Goal: Transaction & Acquisition: Purchase product/service

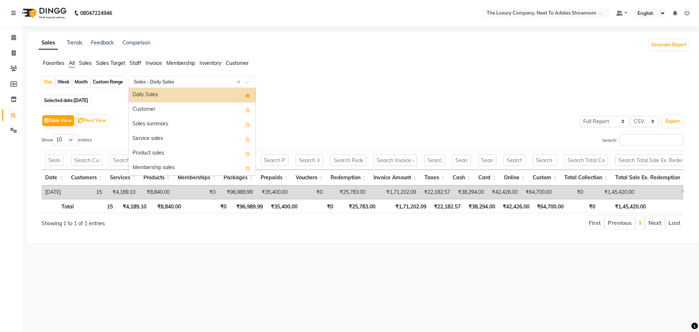
select select "full_report"
select select "csv"
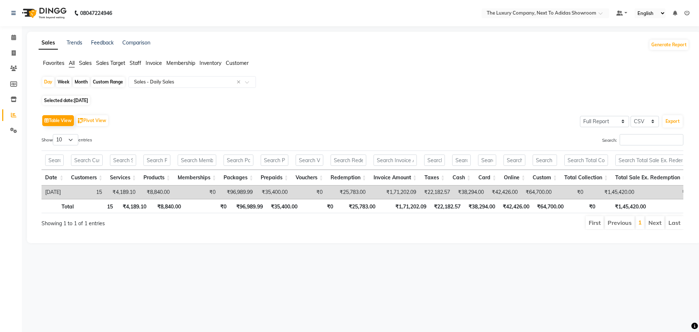
click at [337, 92] on div "Day Week Month Custom Range Select Report Type × Sales - Daily Sales ×" at bounding box center [364, 84] width 645 height 17
click at [14, 52] on icon at bounding box center [14, 52] width 4 height 5
select select "service"
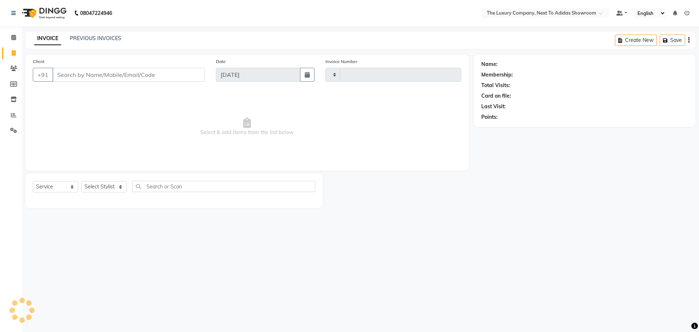
type input "5619"
select select "6828"
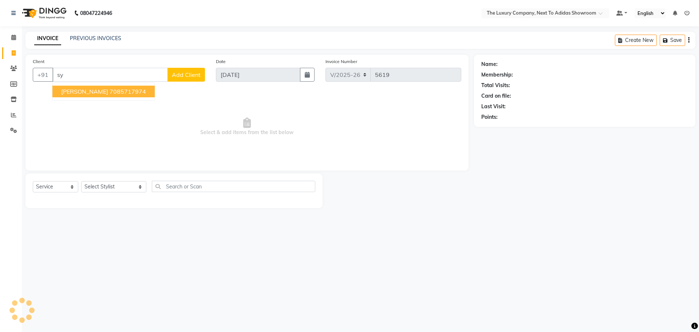
type input "s"
click at [119, 90] on ngb-highlight "9233776448" at bounding box center [128, 91] width 36 height 7
type input "9233776448"
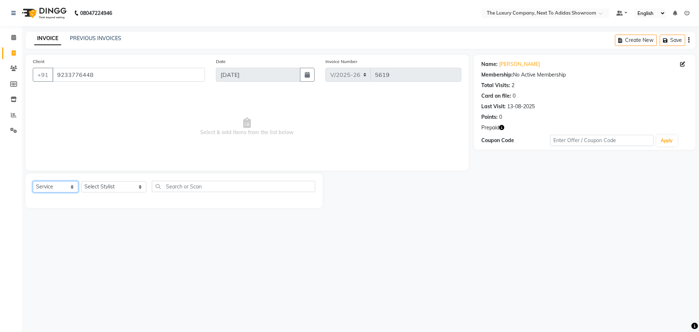
click at [74, 185] on select "Select Service Product Membership Package Voucher Prepaid Gift Card" at bounding box center [56, 186] width 46 height 11
select select "product"
click at [33, 181] on select "Select Service Product Membership Package Voucher Prepaid Gift Card" at bounding box center [56, 186] width 46 height 11
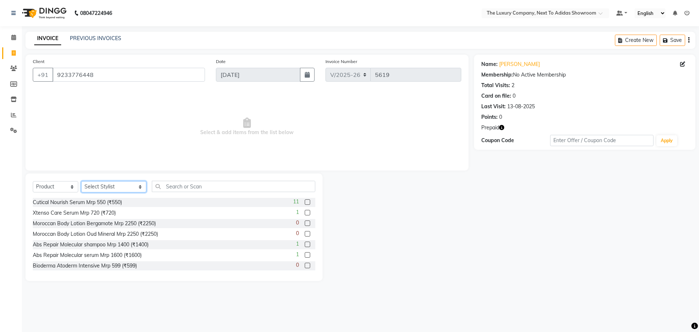
click at [131, 183] on select "Select Stylist [PERSON_NAME] [PERSON_NAME] ANSAI [PERSON_NAME] BALAJIED [PERSON…" at bounding box center [113, 186] width 65 height 11
click at [81, 181] on select "Select Stylist [PERSON_NAME] [PERSON_NAME] ANSAI [PERSON_NAME] BALAJIED [PERSON…" at bounding box center [113, 186] width 65 height 11
click at [195, 188] on input "text" at bounding box center [233, 186] width 163 height 11
click at [509, 63] on link "Iasuklang Tynsong" at bounding box center [519, 64] width 41 height 8
click at [130, 188] on select "Select Stylist [PERSON_NAME] [PERSON_NAME] ANSAI [PERSON_NAME] BALAJIED [PERSON…" at bounding box center [113, 186] width 65 height 11
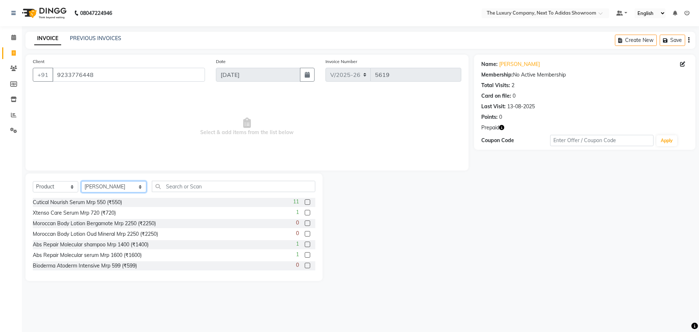
select select "53687"
click at [81, 181] on select "Select Stylist [PERSON_NAME] [PERSON_NAME] ANSAI [PERSON_NAME] BALAJIED [PERSON…" at bounding box center [113, 186] width 65 height 11
click at [195, 185] on input "text" at bounding box center [233, 186] width 163 height 11
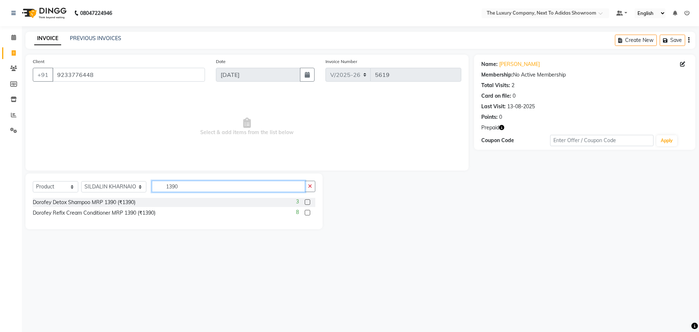
type input "1390"
click at [308, 201] on label at bounding box center [307, 201] width 5 height 5
click at [308, 201] on input "checkbox" at bounding box center [307, 202] width 5 height 5
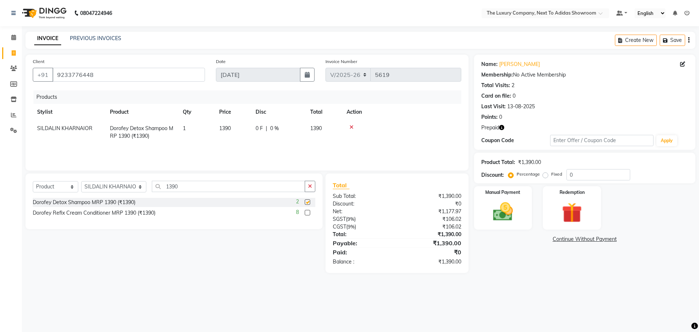
checkbox input "false"
click at [377, 296] on div "08047224946 Select Location × The Luxury Company, Next To Adidas Showroom Defau…" at bounding box center [349, 166] width 699 height 332
click at [520, 220] on div "Manual Payment" at bounding box center [503, 207] width 60 height 45
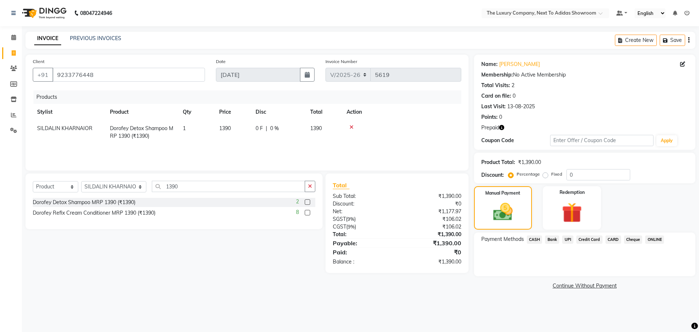
click at [569, 239] on span "UPI" at bounding box center [567, 239] width 11 height 8
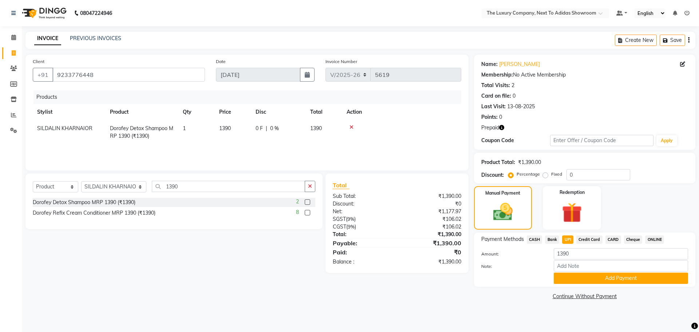
click at [586, 277] on button "Add Payment" at bounding box center [621, 277] width 134 height 11
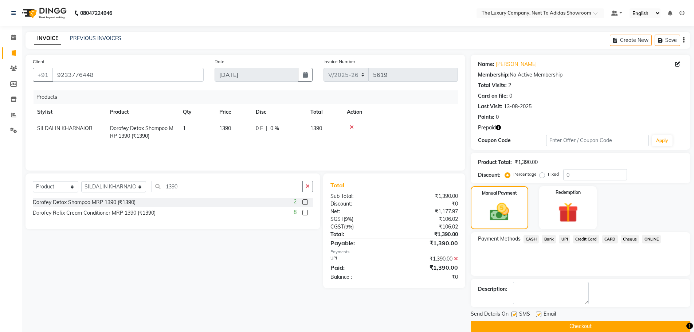
click at [577, 327] on button "Checkout" at bounding box center [580, 325] width 220 height 11
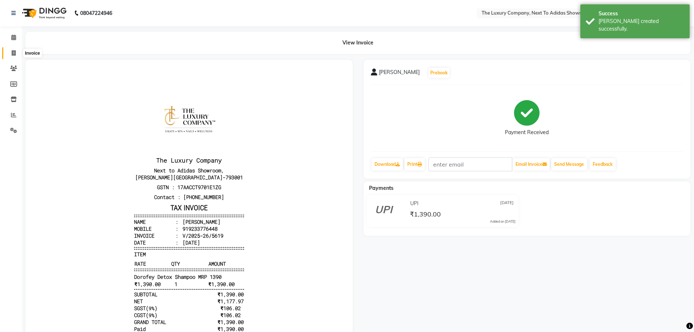
click at [12, 51] on icon at bounding box center [14, 52] width 4 height 5
select select "service"
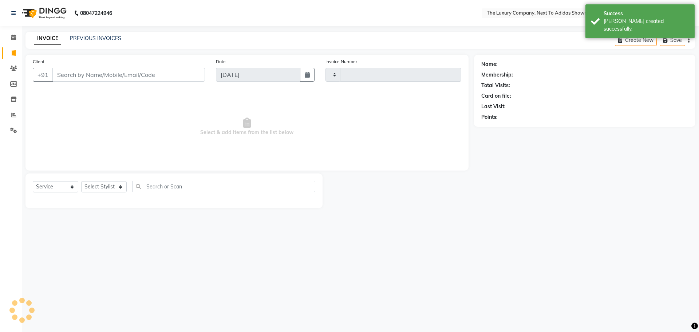
type input "5620"
select select "6828"
click at [12, 52] on icon at bounding box center [14, 52] width 4 height 5
select select "service"
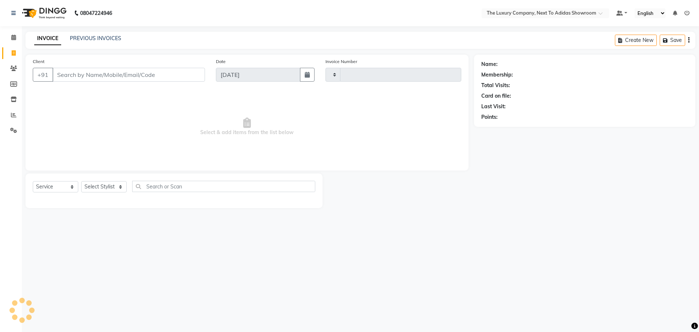
type input "5620"
select select "6828"
click at [63, 78] on input "Client" at bounding box center [128, 75] width 153 height 14
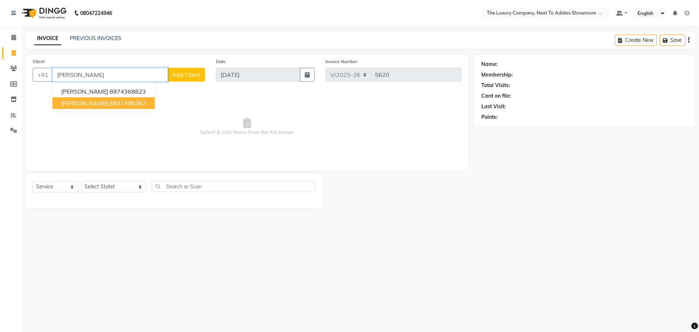
click at [100, 103] on span "Jerimaya Lakieng" at bounding box center [84, 102] width 47 height 7
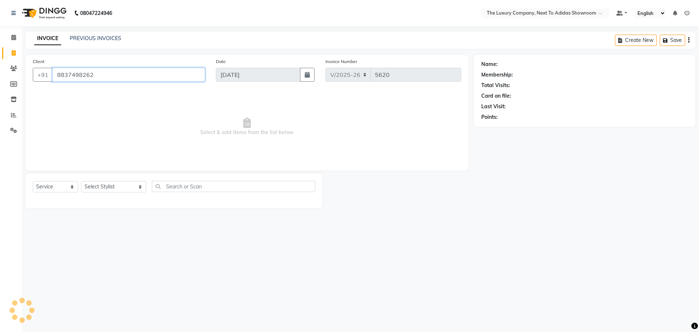
type input "8837498262"
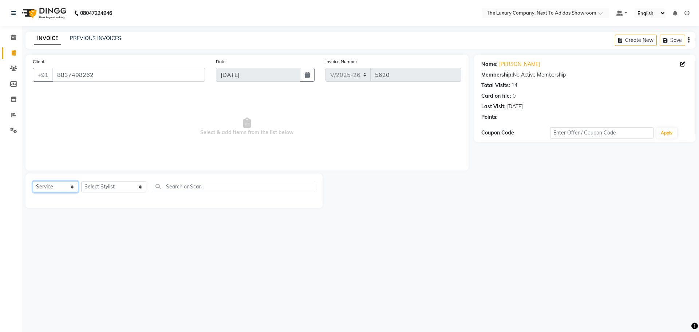
click at [55, 185] on select "Select Service Product Membership Package Voucher Prepaid Gift Card" at bounding box center [56, 186] width 46 height 11
select select "product"
click at [33, 181] on select "Select Service Product Membership Package Voucher Prepaid Gift Card" at bounding box center [56, 186] width 46 height 11
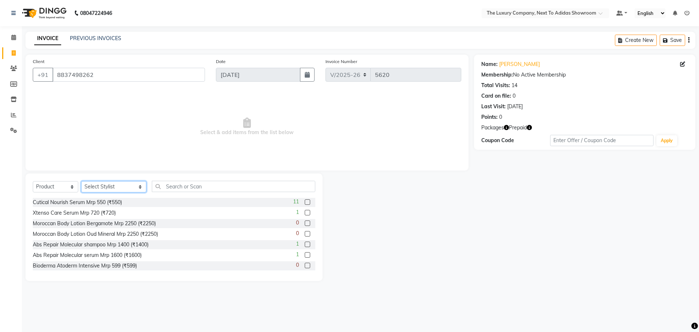
click at [110, 183] on select "Select Stylist [PERSON_NAME] [PERSON_NAME] ANSAI [PERSON_NAME] BALAJIED [PERSON…" at bounding box center [113, 186] width 65 height 11
select select "53688"
click at [81, 181] on select "Select Stylist [PERSON_NAME] [PERSON_NAME] ANSAI [PERSON_NAME] BALAJIED [PERSON…" at bounding box center [113, 186] width 65 height 11
click at [164, 186] on input "text" at bounding box center [233, 186] width 163 height 11
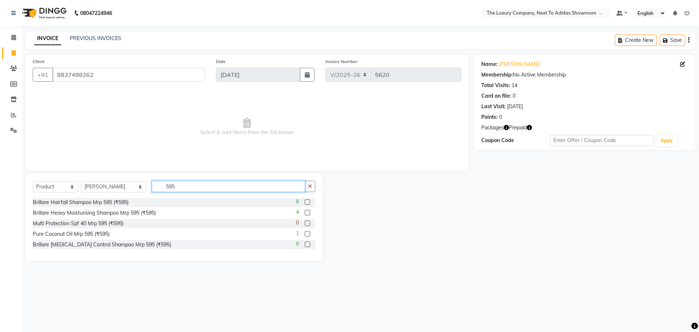
type input "595"
click at [309, 202] on label at bounding box center [307, 201] width 5 height 5
click at [309, 202] on input "checkbox" at bounding box center [307, 202] width 5 height 5
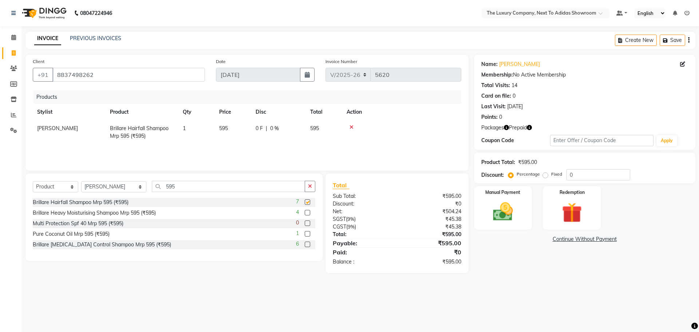
checkbox input "false"
click at [497, 208] on img at bounding box center [503, 212] width 34 height 24
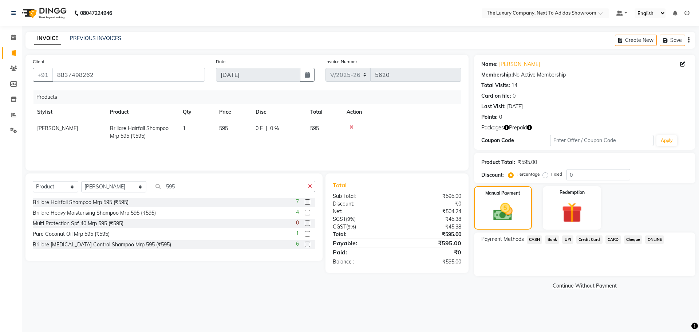
click at [533, 238] on span "CASH" at bounding box center [535, 239] width 16 height 8
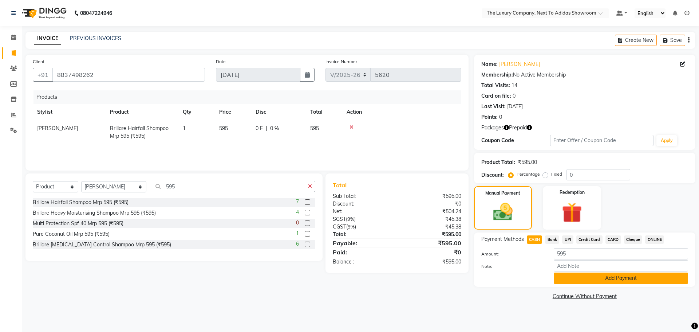
click at [579, 279] on button "Add Payment" at bounding box center [621, 277] width 134 height 11
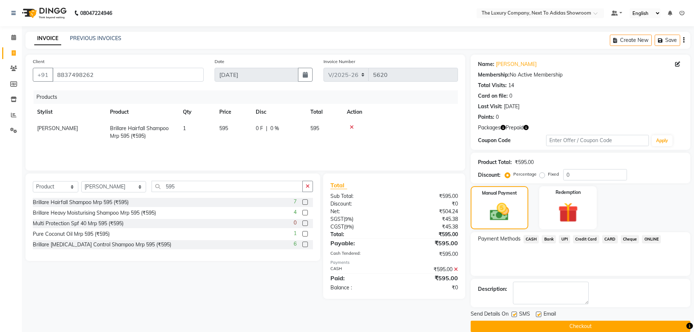
click at [542, 325] on button "Checkout" at bounding box center [580, 325] width 220 height 11
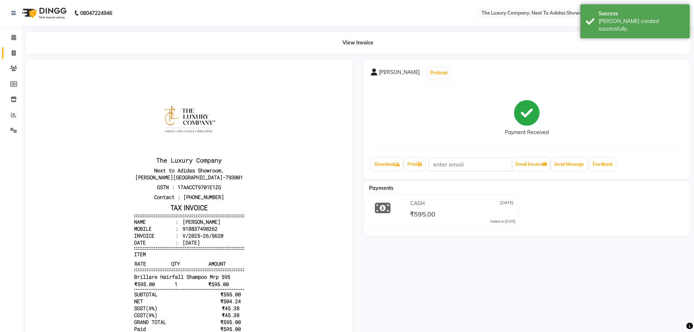
click at [12, 48] on link "Invoice" at bounding box center [10, 53] width 17 height 12
select select "service"
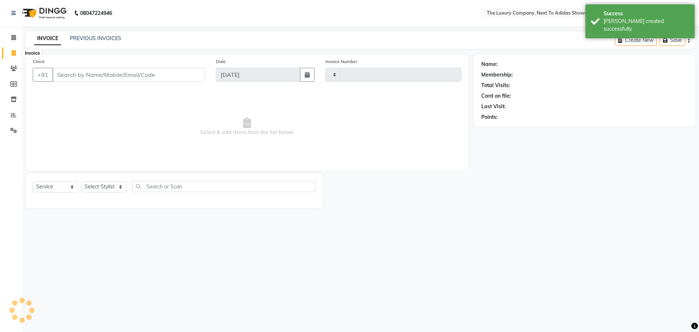
type input "5621"
select select "6828"
click at [58, 71] on input "Client" at bounding box center [128, 75] width 153 height 14
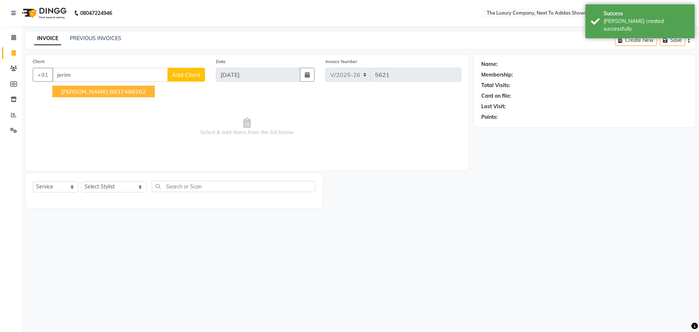
click at [81, 92] on span "Jerimaya Lakieng" at bounding box center [84, 91] width 47 height 7
type input "8837498262"
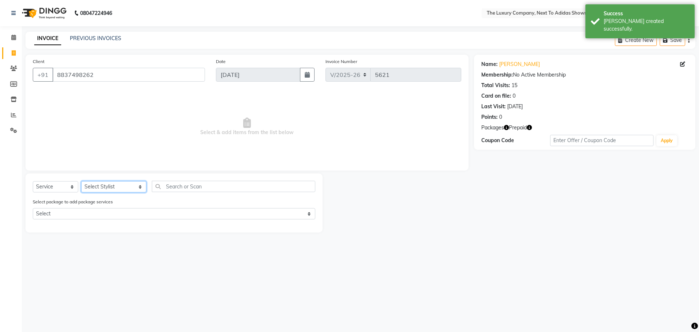
click at [108, 183] on select "Select Stylist [PERSON_NAME] [PERSON_NAME] ANSAI [PERSON_NAME] BALAJIED [PERSON…" at bounding box center [113, 186] width 65 height 11
select select "53688"
click at [81, 181] on select "Select Stylist [PERSON_NAME] [PERSON_NAME] ANSAI [PERSON_NAME] BALAJIED [PERSON…" at bounding box center [113, 186] width 65 height 11
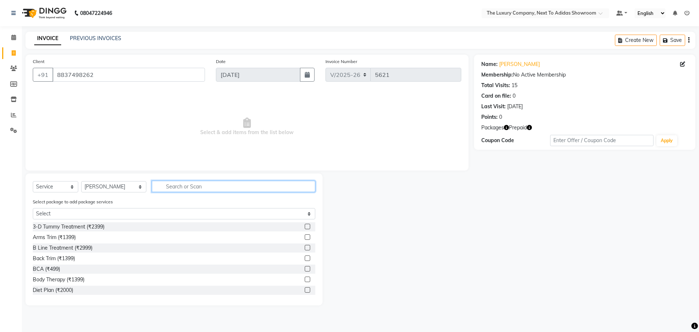
click at [163, 189] on input "text" at bounding box center [233, 186] width 163 height 11
type input "cut"
click at [305, 269] on label at bounding box center [307, 268] width 5 height 5
click at [305, 269] on input "checkbox" at bounding box center [307, 269] width 5 height 5
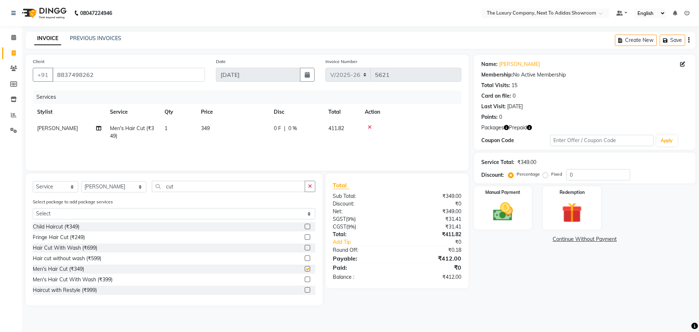
checkbox input "false"
click at [590, 208] on div "Redemption" at bounding box center [572, 207] width 60 height 45
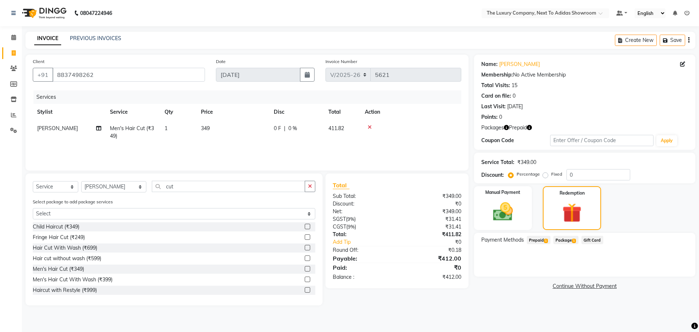
click at [540, 240] on span "Prepaid 1" at bounding box center [539, 240] width 24 height 8
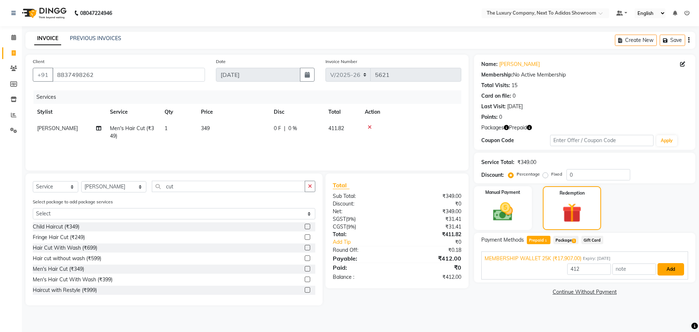
click at [678, 267] on button "Add" at bounding box center [671, 269] width 27 height 12
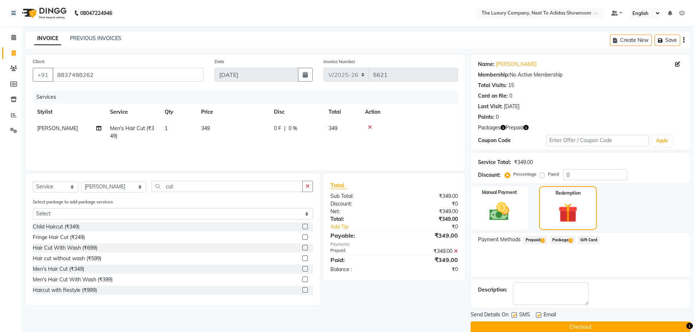
click at [594, 326] on button "Checkout" at bounding box center [580, 326] width 220 height 11
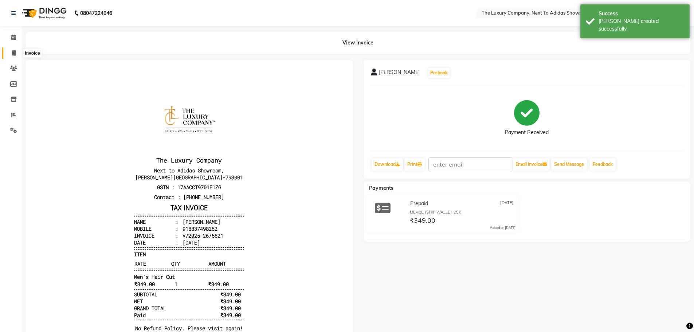
click at [16, 55] on span at bounding box center [13, 53] width 13 height 8
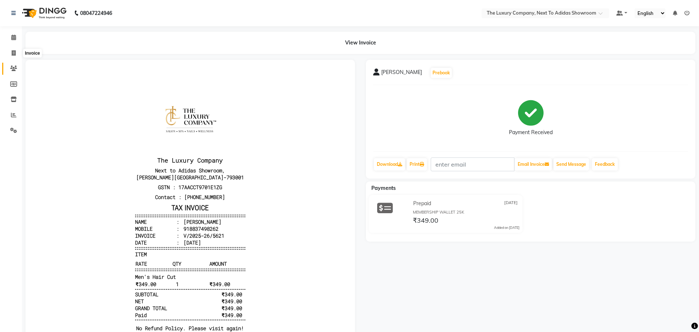
select select "service"
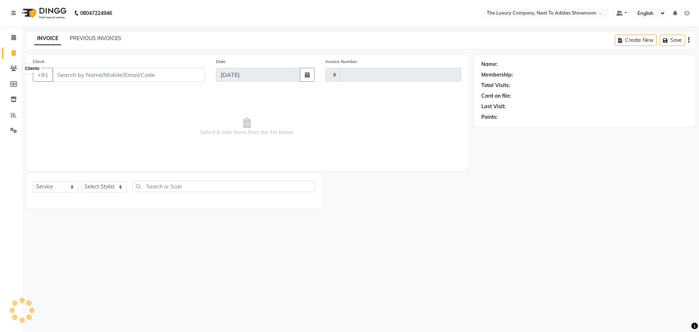
type input "5622"
select select "6828"
click at [87, 75] on input "Client" at bounding box center [128, 75] width 153 height 14
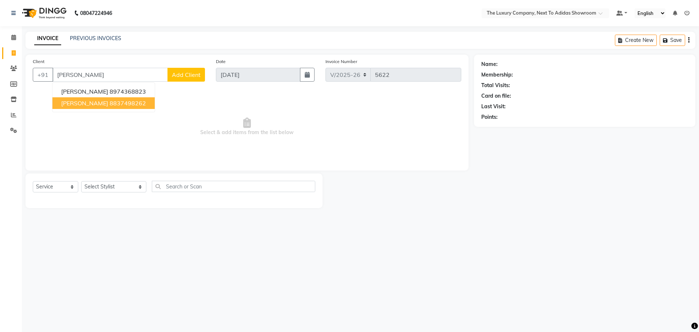
click at [93, 104] on span "Jerimaya Lakieng" at bounding box center [84, 102] width 47 height 7
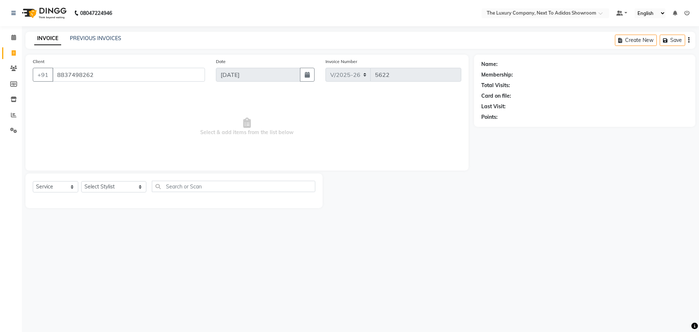
type input "8837498262"
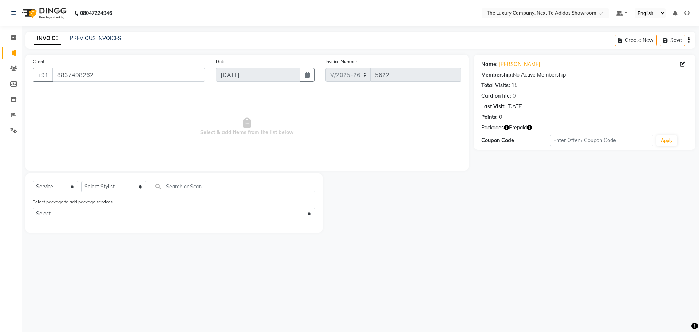
click at [529, 129] on icon "button" at bounding box center [529, 127] width 5 height 5
click at [15, 53] on icon at bounding box center [14, 52] width 4 height 5
select select "service"
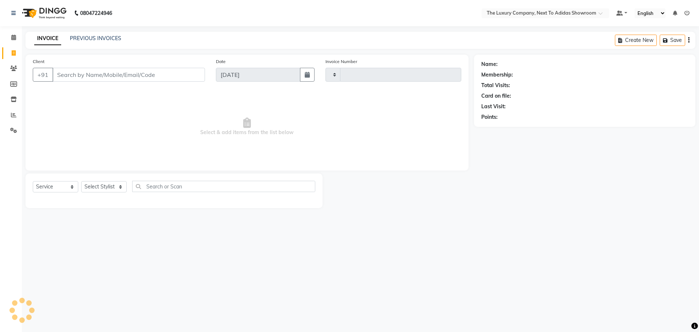
type input "5622"
select select "6828"
click at [123, 71] on input "Client" at bounding box center [128, 75] width 153 height 14
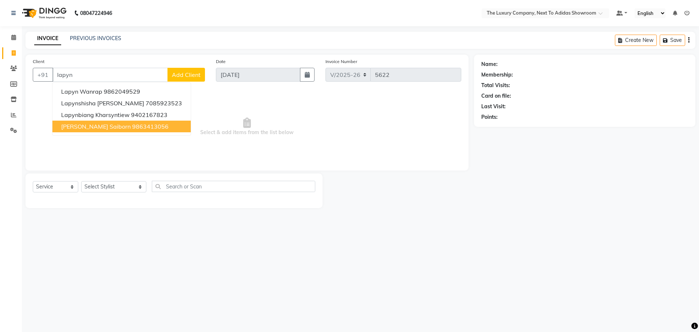
click at [133, 122] on button "Lapyn saiborn 9863413056" at bounding box center [121, 127] width 138 height 12
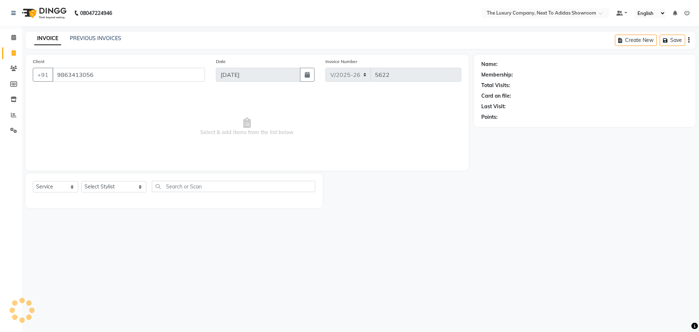
type input "9863413056"
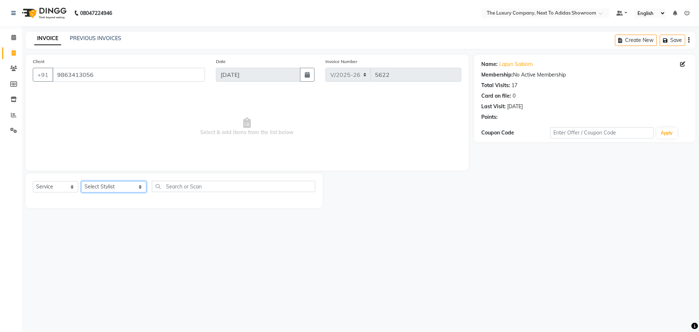
click at [99, 186] on select "Select Stylist [PERSON_NAME] [PERSON_NAME] ANSAI [PERSON_NAME] BALAJIED [PERSON…" at bounding box center [113, 186] width 65 height 11
select select "53668"
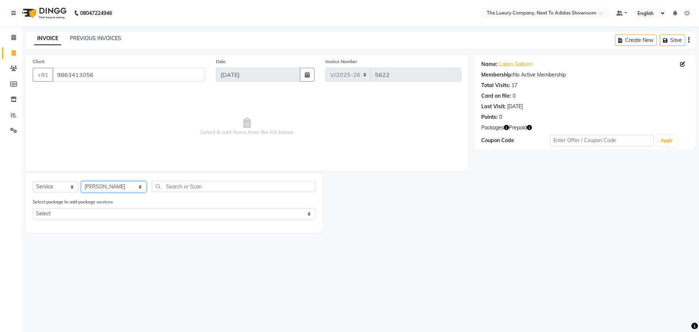
click at [81, 181] on select "Select Stylist [PERSON_NAME] [PERSON_NAME] ANSAI [PERSON_NAME] BALAJIED [PERSON…" at bounding box center [113, 186] width 65 height 11
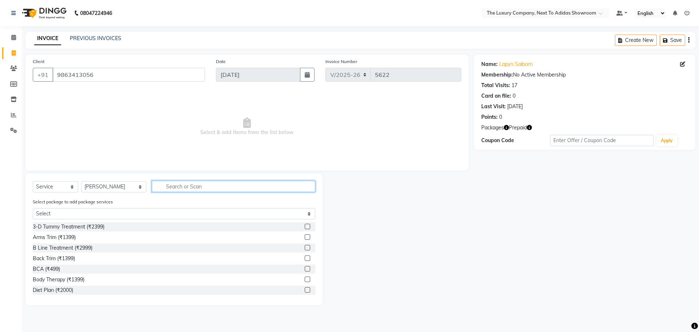
click at [163, 185] on input "text" at bounding box center [233, 186] width 163 height 11
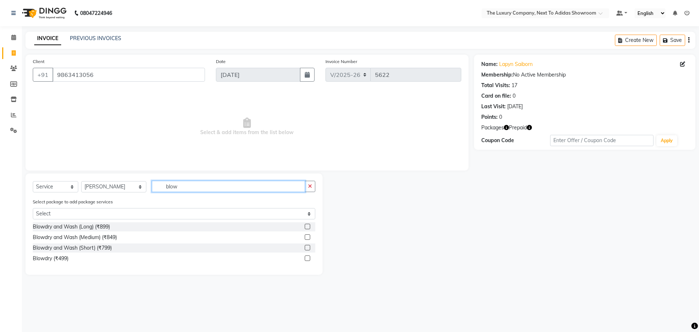
type input "blow"
click at [308, 224] on label at bounding box center [307, 226] width 5 height 5
click at [308, 224] on input "checkbox" at bounding box center [307, 226] width 5 height 5
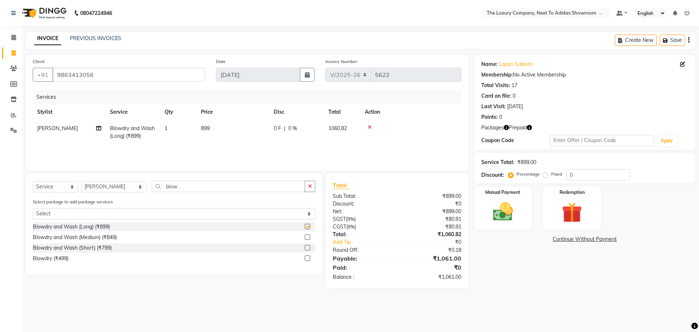
checkbox input "false"
click at [219, 128] on td "899" at bounding box center [233, 132] width 73 height 24
select select "53668"
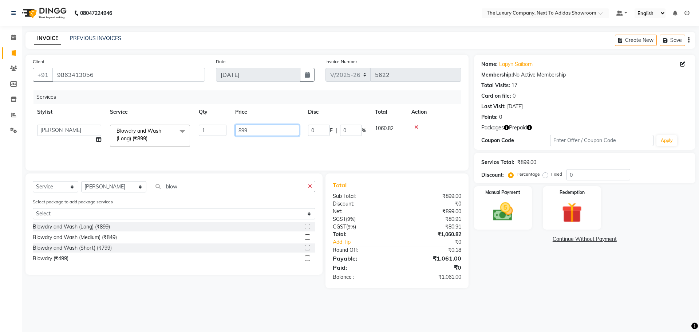
drag, startPoint x: 257, startPoint y: 126, endPoint x: 190, endPoint y: 151, distance: 71.5
click at [190, 151] on div "Services Stylist Service Qty Price Disc Total Action ADMIN ALISHA SUCHIANG AMAN…" at bounding box center [247, 126] width 429 height 73
type input "999"
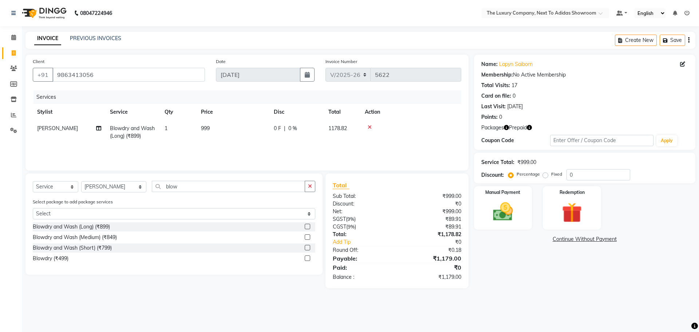
click at [268, 146] on div "Services Stylist Service Qty Price Disc Total Action FIROJ AALAM Blowdry and Wa…" at bounding box center [247, 126] width 429 height 73
click at [570, 214] on img at bounding box center [572, 213] width 34 height 26
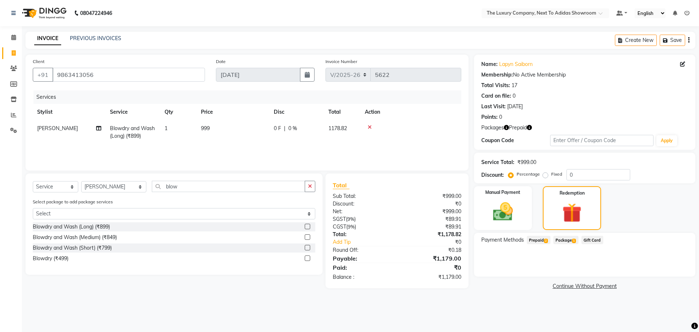
click at [543, 240] on span "Prepaid 2" at bounding box center [539, 240] width 24 height 8
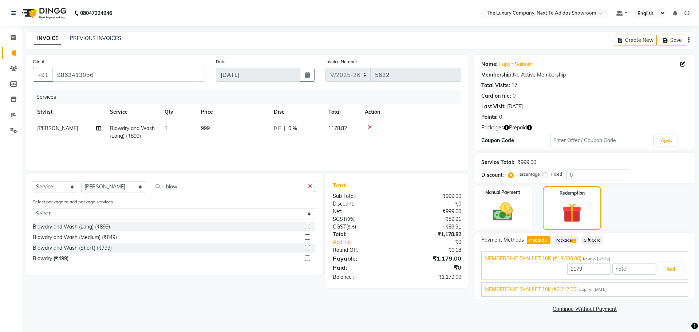
click at [575, 286] on span "MEMBERSHIP WALLET 10k (₹2,717.00)" at bounding box center [531, 289] width 93 height 8
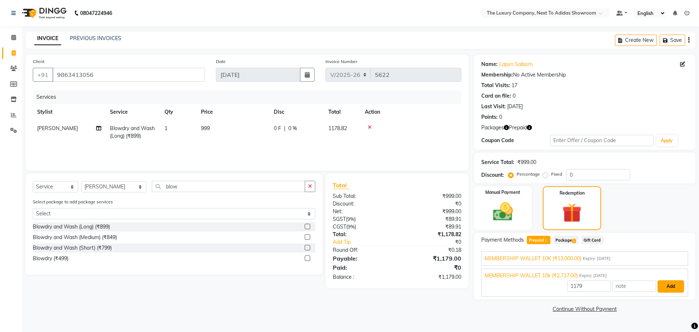
click at [676, 286] on button "Add" at bounding box center [671, 286] width 27 height 12
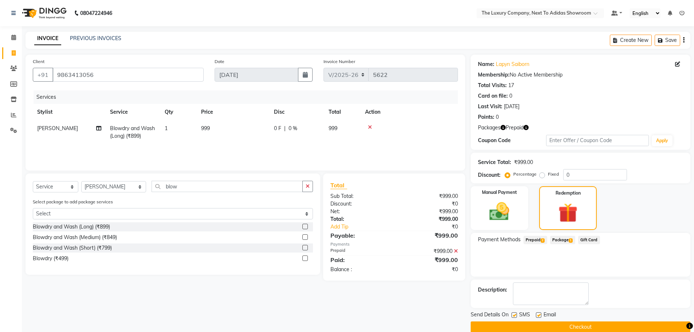
click at [570, 325] on button "Checkout" at bounding box center [580, 326] width 220 height 11
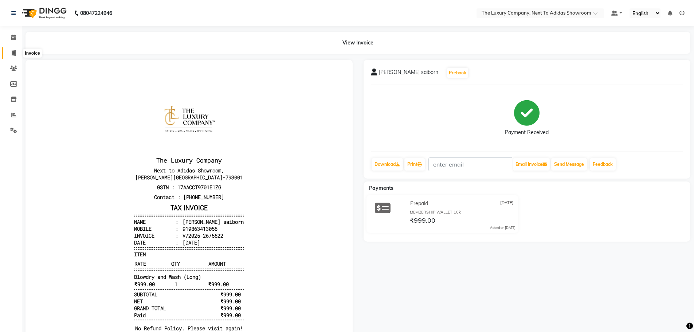
click at [15, 50] on icon at bounding box center [14, 52] width 4 height 5
select select "service"
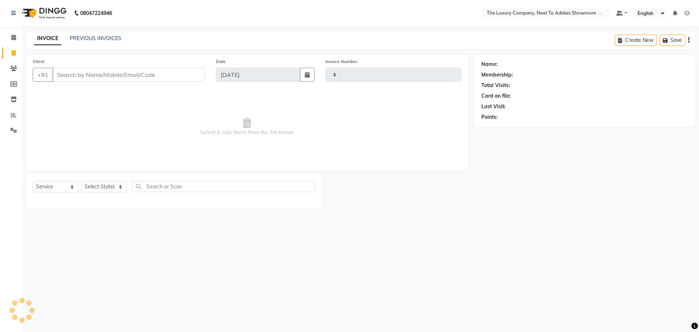
type input "5623"
select select "6828"
click at [108, 190] on select "Select Stylist [PERSON_NAME] [PERSON_NAME] ANSAI [PERSON_NAME] BALAJIED [PERSON…" at bounding box center [113, 186] width 65 height 11
select select "53679"
click at [81, 181] on select "Select Stylist [PERSON_NAME] [PERSON_NAME] ANSAI [PERSON_NAME] BALAJIED [PERSON…" at bounding box center [113, 186] width 65 height 11
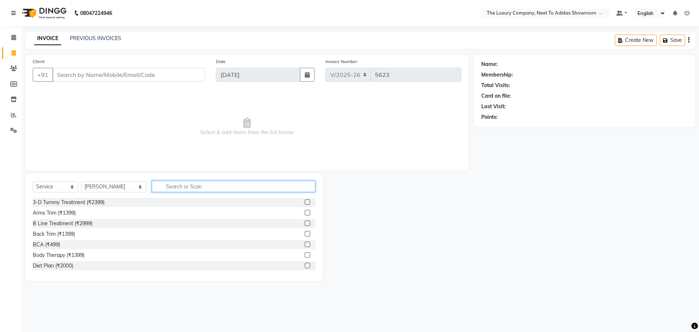
click at [213, 187] on input "text" at bounding box center [233, 186] width 163 height 11
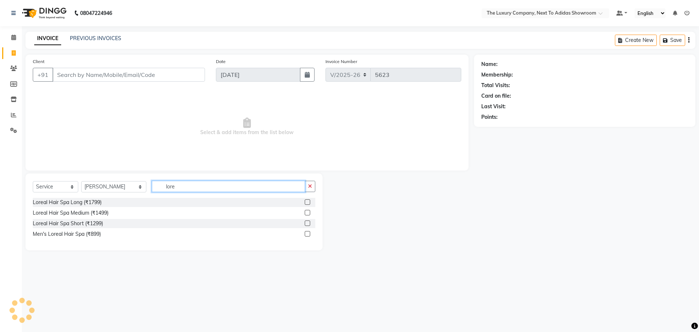
type input "lore"
drag, startPoint x: 309, startPoint y: 288, endPoint x: 293, endPoint y: 303, distance: 21.4
click at [293, 303] on div "08047224946 Select Location × The Luxury Company, Next To Adidas Showroom Defau…" at bounding box center [349, 166] width 699 height 332
click at [293, 304] on div "08047224946 Select Location × The Luxury Company, Next To Adidas Showroom Defau…" at bounding box center [349, 166] width 699 height 332
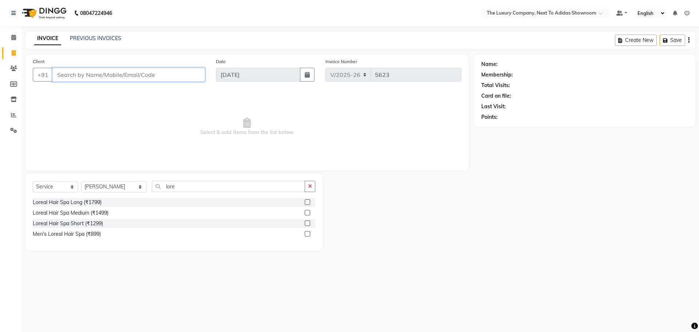
drag, startPoint x: 70, startPoint y: 74, endPoint x: 67, endPoint y: 76, distance: 4.1
click at [68, 74] on input "Client" at bounding box center [128, 75] width 153 height 14
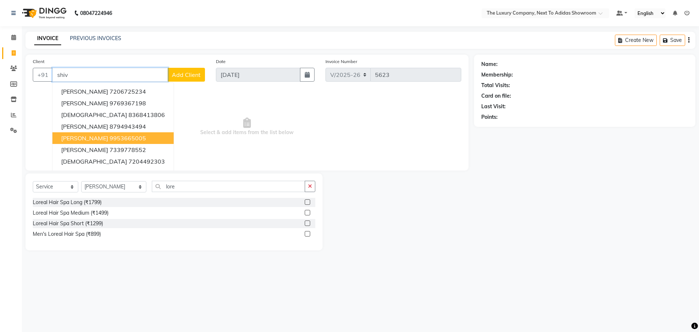
click at [124, 137] on ngb-highlight "9953665005" at bounding box center [128, 137] width 36 height 7
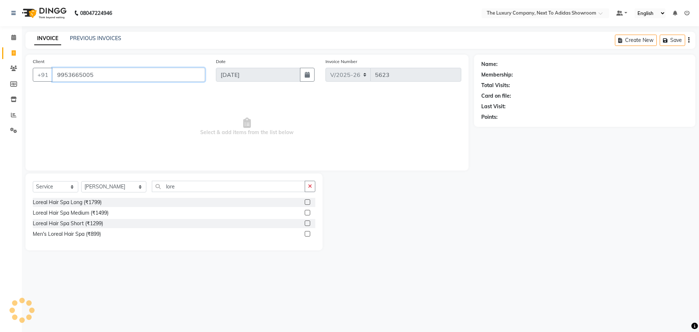
type input "9953665005"
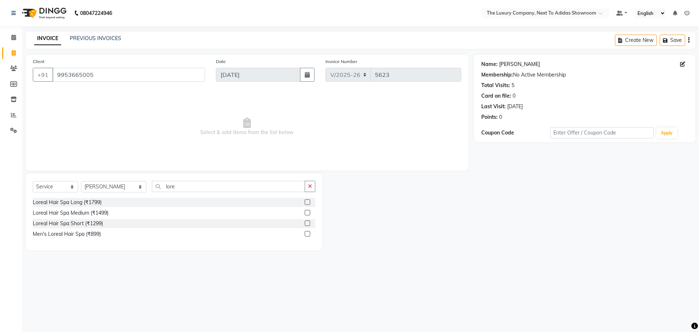
click at [529, 64] on link "Shivangi Sodhi" at bounding box center [519, 64] width 41 height 8
click at [12, 55] on icon at bounding box center [14, 52] width 4 height 5
select select "service"
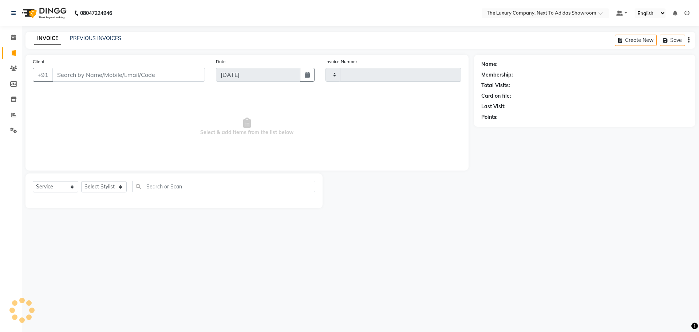
type input "5623"
select select "6828"
click at [59, 77] on input "Client" at bounding box center [128, 75] width 153 height 14
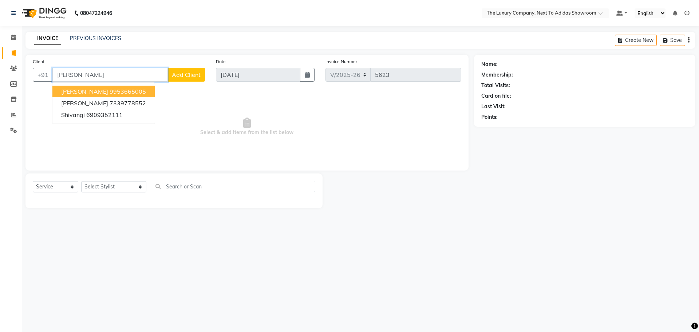
click at [132, 90] on ngb-highlight "9953665005" at bounding box center [128, 91] width 36 height 7
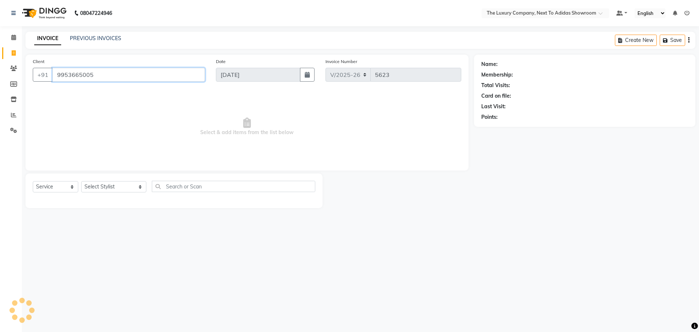
type input "9953665005"
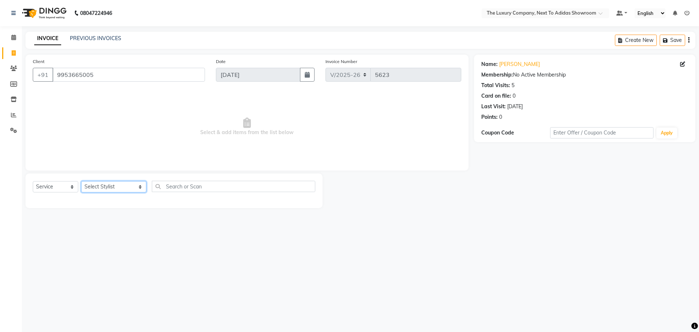
click at [95, 186] on select "Select Stylist [PERSON_NAME] [PERSON_NAME] ANSAI [PERSON_NAME] BALAJIED [PERSON…" at bounding box center [113, 186] width 65 height 11
select select "53677"
click at [81, 181] on select "Select Stylist [PERSON_NAME] [PERSON_NAME] ANSAI [PERSON_NAME] BALAJIED [PERSON…" at bounding box center [113, 186] width 65 height 11
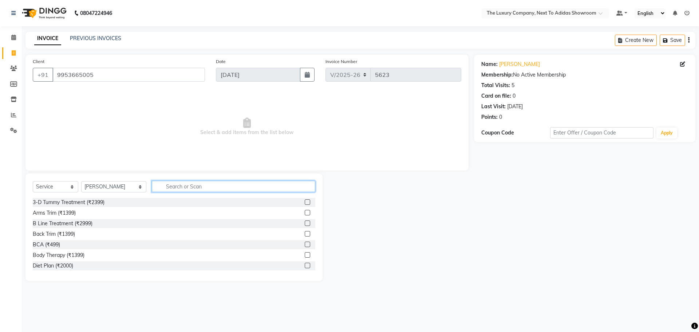
click at [166, 186] on input "text" at bounding box center [233, 186] width 163 height 11
type input "full l"
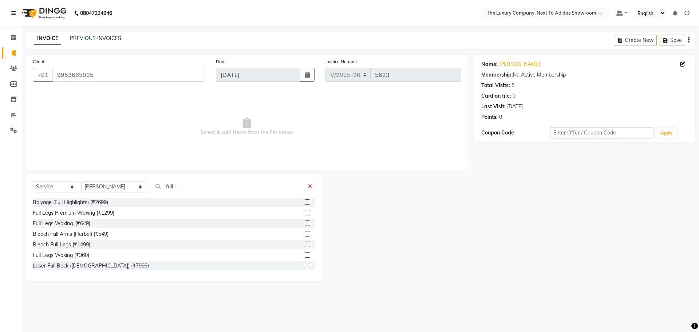
click at [305, 222] on label at bounding box center [307, 222] width 5 height 5
click at [305, 222] on input "checkbox" at bounding box center [307, 223] width 5 height 5
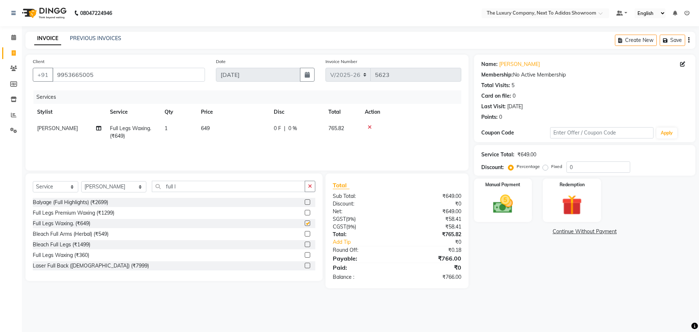
checkbox input "false"
click at [131, 187] on select "Select Stylist [PERSON_NAME] [PERSON_NAME] ANSAI [PERSON_NAME] BALAJIED [PERSON…" at bounding box center [113, 186] width 65 height 11
select select "53691"
click at [81, 181] on select "Select Stylist [PERSON_NAME] [PERSON_NAME] ANSAI [PERSON_NAME] BALAJIED [PERSON…" at bounding box center [113, 186] width 65 height 11
click at [173, 187] on input "full l" at bounding box center [228, 186] width 153 height 11
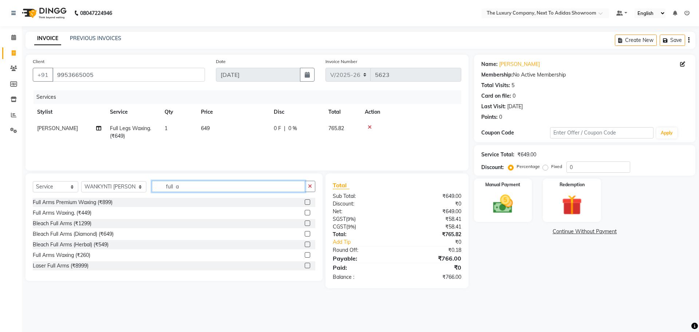
type input "full a"
click at [305, 213] on label at bounding box center [307, 212] width 5 height 5
click at [305, 213] on input "checkbox" at bounding box center [307, 212] width 5 height 5
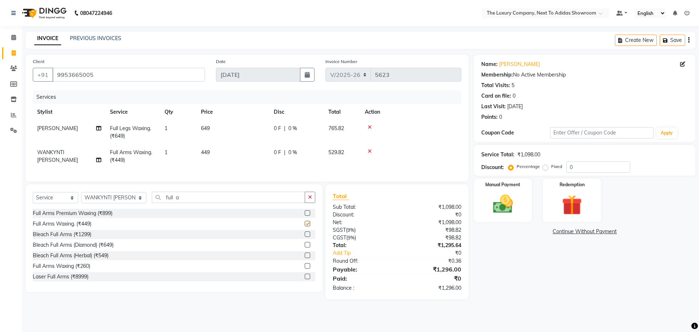
checkbox input "false"
drag, startPoint x: 190, startPoint y: 203, endPoint x: 116, endPoint y: 194, distance: 74.4
click at [116, 194] on div "Select Service Product Membership Package Voucher Prepaid Gift Card Select Styl…" at bounding box center [173, 237] width 297 height 107
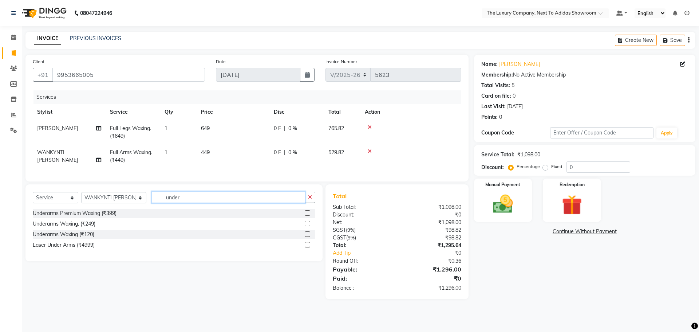
type input "under"
click at [309, 226] on label at bounding box center [307, 223] width 5 height 5
click at [309, 226] on input "checkbox" at bounding box center [307, 223] width 5 height 5
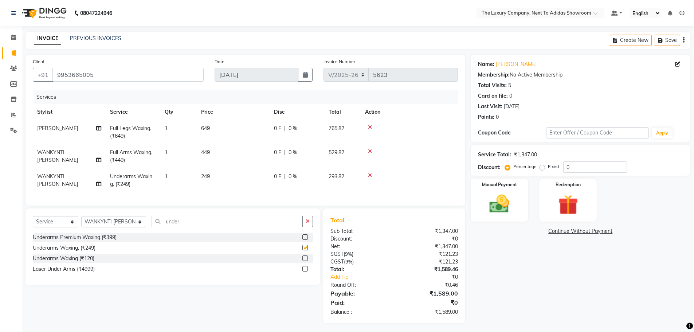
checkbox input "false"
click at [130, 227] on select "Select Stylist [PERSON_NAME] [PERSON_NAME] ANSAI [PERSON_NAME] BALAJIED [PERSON…" at bounding box center [113, 221] width 65 height 11
select select "53677"
click at [81, 221] on select "Select Stylist [PERSON_NAME] [PERSON_NAME] ANSAI [PERSON_NAME] BALAJIED [PERSON…" at bounding box center [113, 221] width 65 height 11
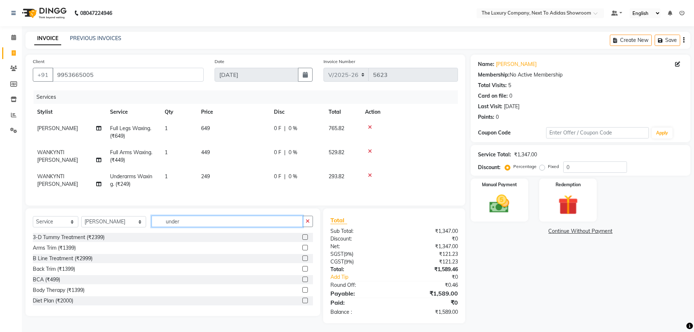
drag, startPoint x: 177, startPoint y: 224, endPoint x: 114, endPoint y: 218, distance: 63.3
click at [114, 218] on div "Select Service Product Membership Package Voucher Prepaid Gift Card Select Styl…" at bounding box center [172, 261] width 295 height 107
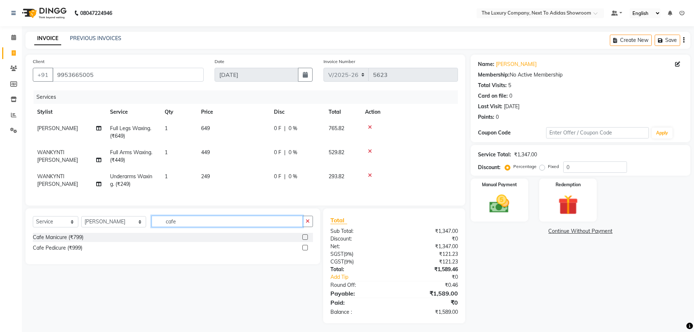
type input "cafe"
click at [307, 240] on label at bounding box center [304, 236] width 5 height 5
click at [307, 240] on input "checkbox" at bounding box center [304, 237] width 5 height 5
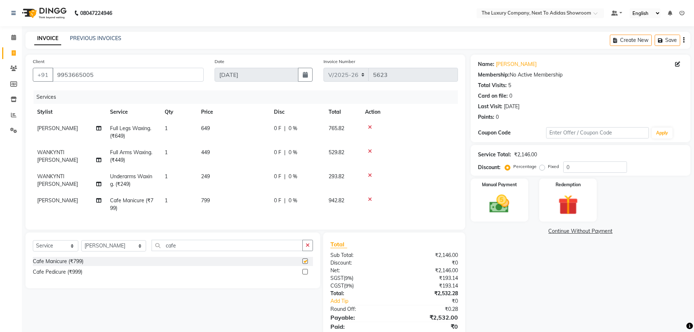
checkbox input "false"
click at [124, 251] on select "Select Stylist [PERSON_NAME] [PERSON_NAME] ANSAI [PERSON_NAME] BALAJIED [PERSON…" at bounding box center [113, 245] width 65 height 11
select select "53649"
click at [81, 245] on select "Select Stylist [PERSON_NAME] [PERSON_NAME] ANSAI [PERSON_NAME] BALAJIED [PERSON…" at bounding box center [113, 245] width 65 height 11
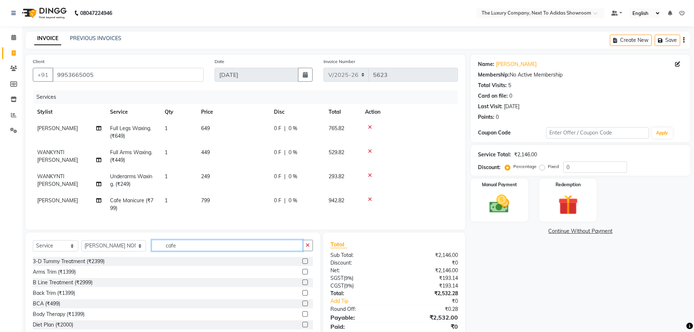
click at [185, 249] on input "cafe" at bounding box center [226, 245] width 151 height 11
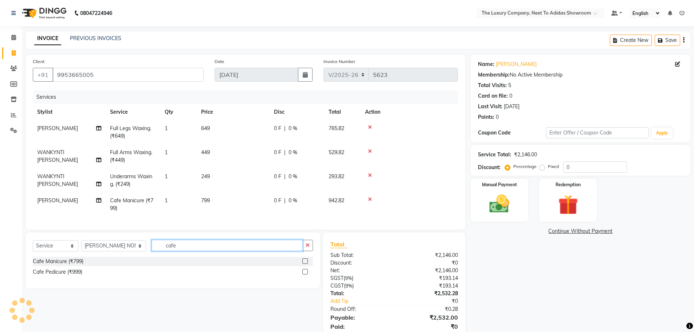
type input "cafe"
click at [305, 274] on label at bounding box center [304, 271] width 5 height 5
click at [305, 274] on input "checkbox" at bounding box center [304, 271] width 5 height 5
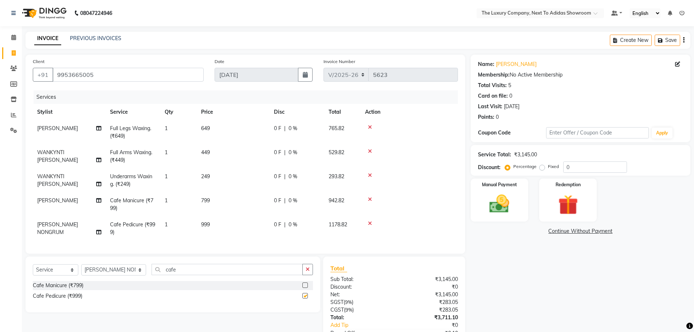
checkbox input "false"
click at [127, 275] on select "Select Stylist [PERSON_NAME] [PERSON_NAME] ANSAI [PERSON_NAME] BALAJIED [PERSON…" at bounding box center [113, 269] width 65 height 11
select select "53681"
click at [81, 269] on select "Select Stylist [PERSON_NAME] [PERSON_NAME] ANSAI [PERSON_NAME] BALAJIED [PERSON…" at bounding box center [113, 269] width 65 height 11
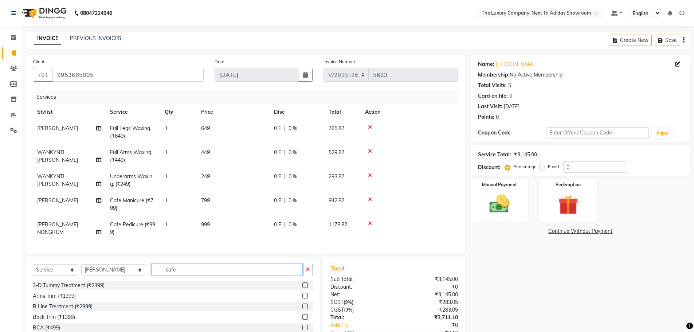
drag, startPoint x: 174, startPoint y: 277, endPoint x: 146, endPoint y: 275, distance: 28.1
click at [151, 275] on input "cafe" at bounding box center [226, 269] width 151 height 11
type input "gel"
click at [302, 309] on label at bounding box center [304, 305] width 5 height 5
click at [302, 309] on input "checkbox" at bounding box center [304, 306] width 5 height 5
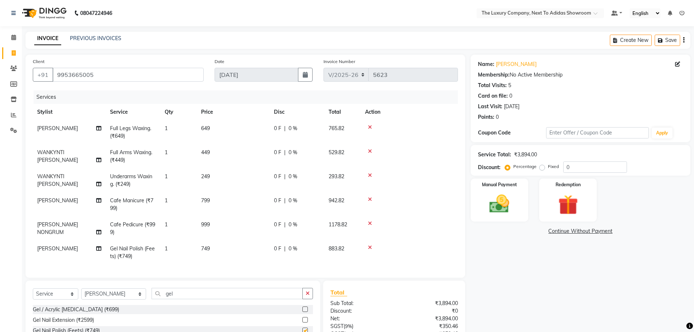
checkbox input "false"
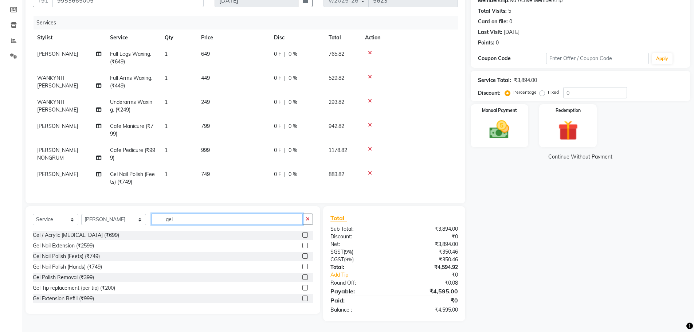
drag, startPoint x: 172, startPoint y: 222, endPoint x: 141, endPoint y: 224, distance: 31.0
click at [141, 224] on div "Select Service Product Membership Package Voucher Prepaid Gift Card Select Styl…" at bounding box center [173, 221] width 280 height 17
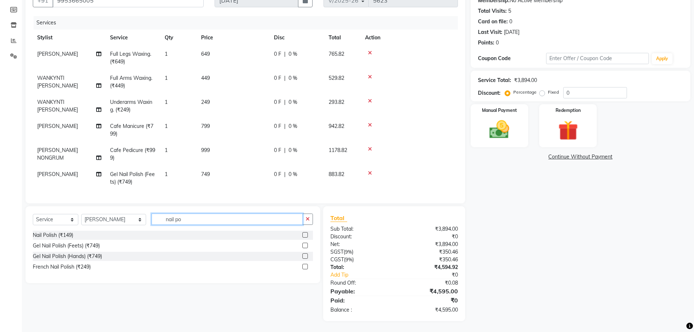
type input "nail po"
click at [305, 233] on label at bounding box center [304, 234] width 5 height 5
click at [305, 233] on input "checkbox" at bounding box center [304, 235] width 5 height 5
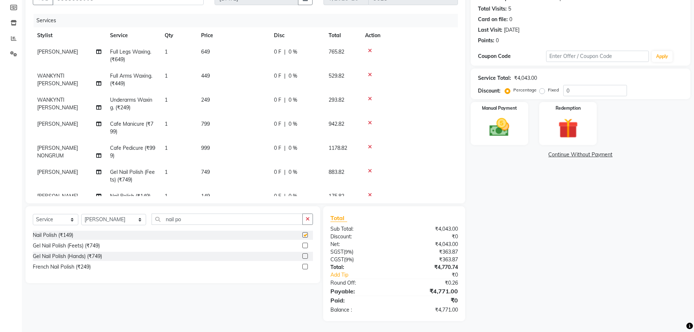
checkbox input "false"
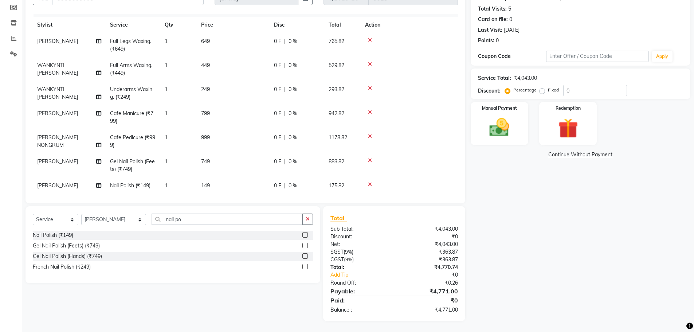
scroll to position [20, 0]
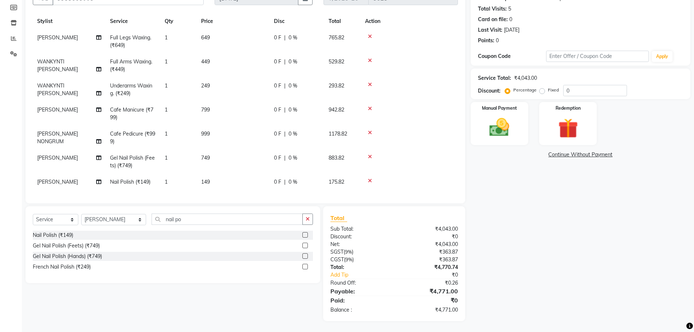
click at [188, 176] on td "1" at bounding box center [178, 182] width 36 height 16
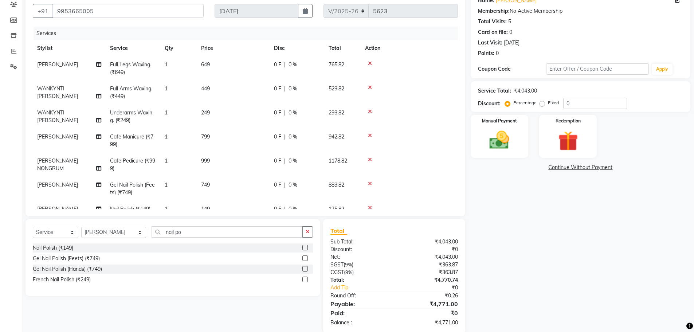
select select "53681"
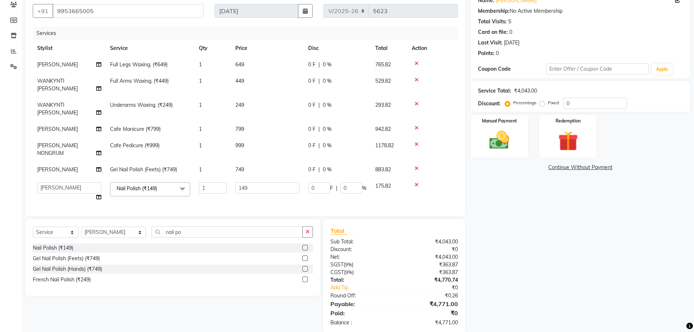
scroll to position [69, 0]
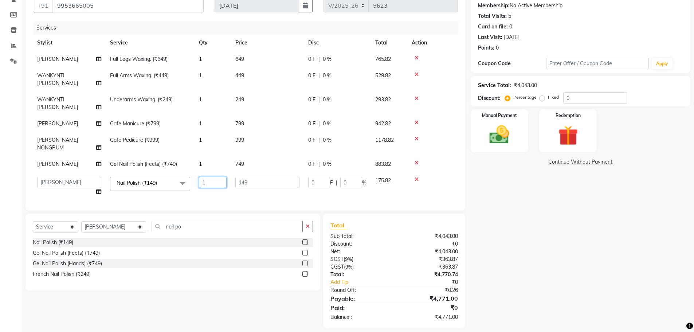
drag, startPoint x: 220, startPoint y: 166, endPoint x: 196, endPoint y: 169, distance: 23.8
click at [196, 172] on td "1" at bounding box center [212, 186] width 36 height 28
type input "2"
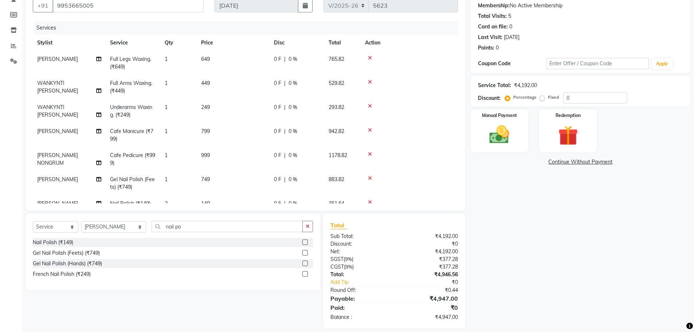
click at [189, 179] on tbody "LIZA SYNJRI Full Legs Waxing. (₹649) 1 649 0 F | 0 % 765.82 WANKYNTI DOHLING Fu…" at bounding box center [245, 131] width 425 height 161
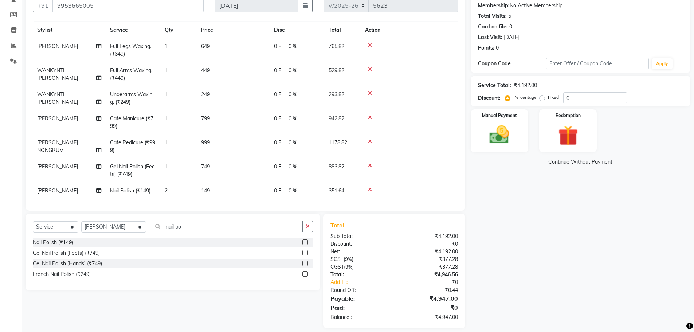
scroll to position [20, 0]
click at [132, 228] on select "Select Stylist [PERSON_NAME] [PERSON_NAME] ANSAI [PERSON_NAME] BALAJIED [PERSON…" at bounding box center [113, 226] width 65 height 11
select select "53647"
click at [81, 221] on select "Select Stylist [PERSON_NAME] [PERSON_NAME] ANSAI [PERSON_NAME] BALAJIED [PERSON…" at bounding box center [113, 226] width 65 height 11
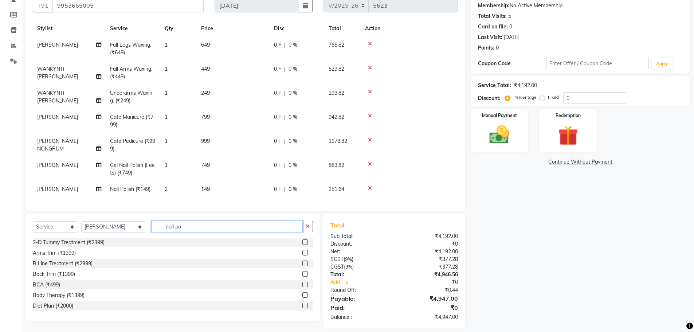
drag, startPoint x: 179, startPoint y: 227, endPoint x: 135, endPoint y: 230, distance: 43.5
click at [135, 230] on div "Select Service Product Membership Package Voucher Prepaid Gift Card Select Styl…" at bounding box center [173, 229] width 280 height 17
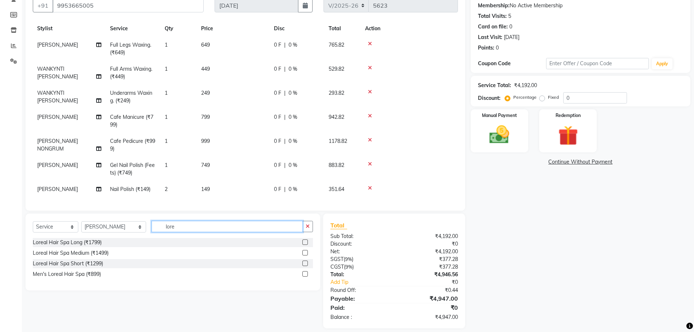
type input "lore"
click at [305, 242] on label at bounding box center [304, 241] width 5 height 5
click at [305, 242] on input "checkbox" at bounding box center [304, 242] width 5 height 5
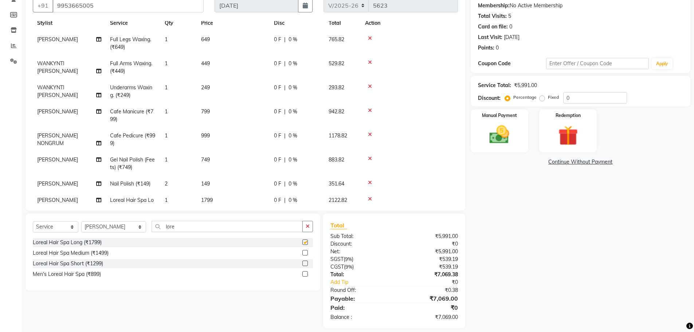
checkbox input "false"
click at [127, 227] on select "Select Stylist [PERSON_NAME] [PERSON_NAME] ANSAI [PERSON_NAME] BALAJIED [PERSON…" at bounding box center [113, 226] width 65 height 11
select select "53668"
click at [81, 221] on select "Select Stylist [PERSON_NAME] [PERSON_NAME] ANSAI [PERSON_NAME] BALAJIED [PERSON…" at bounding box center [113, 226] width 65 height 11
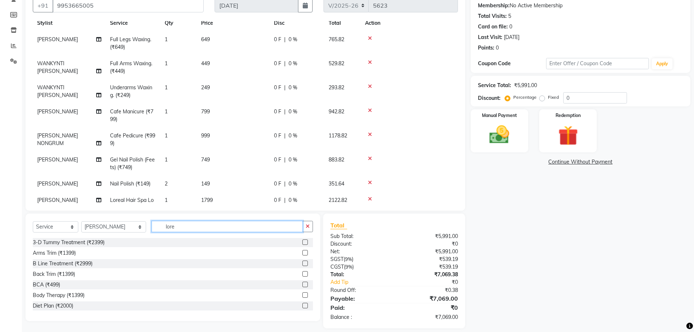
click at [170, 225] on input "lore" at bounding box center [226, 226] width 151 height 11
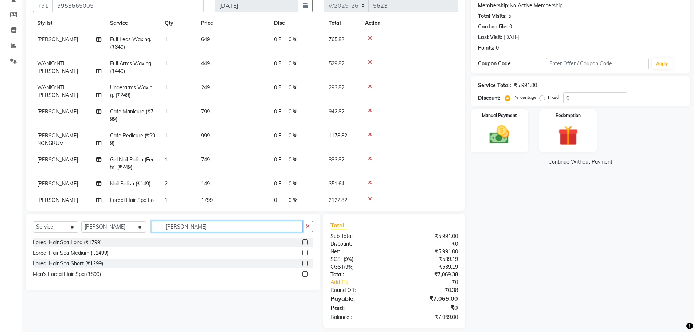
type input "lorea"
click at [306, 253] on label at bounding box center [304, 252] width 5 height 5
click at [306, 253] on input "checkbox" at bounding box center [304, 252] width 5 height 5
checkbox input "false"
drag, startPoint x: 180, startPoint y: 225, endPoint x: 141, endPoint y: 226, distance: 39.7
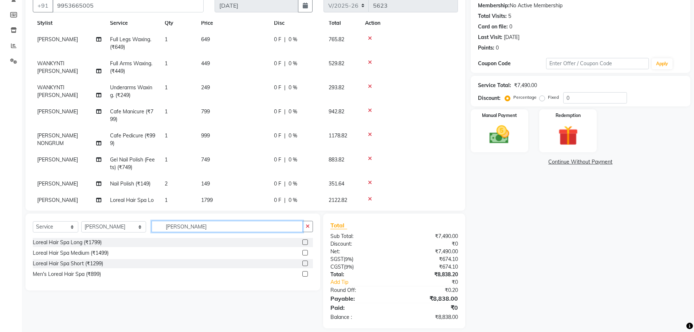
click at [141, 226] on div "Select Service Product Membership Package Voucher Prepaid Gift Card Select Styl…" at bounding box center [173, 229] width 280 height 17
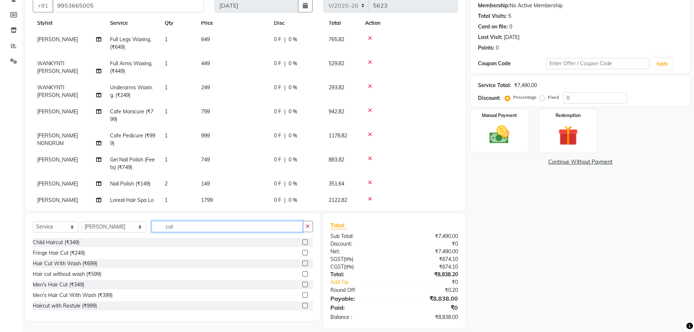
type input "cut"
click at [302, 273] on label at bounding box center [304, 273] width 5 height 5
click at [302, 273] on input "checkbox" at bounding box center [304, 274] width 5 height 5
checkbox input "false"
click at [513, 198] on div "Name: Shivangi Sodhi Membership: No Active Membership Total Visits: 5 Card on f…" at bounding box center [582, 156] width 225 height 343
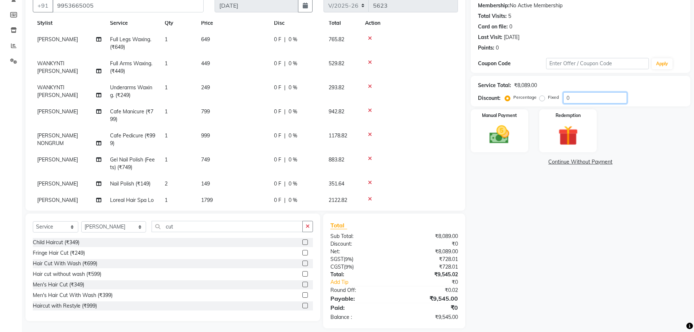
drag, startPoint x: 575, startPoint y: 98, endPoint x: 550, endPoint y: 103, distance: 25.1
click at [552, 102] on div "Percentage Fixed 0" at bounding box center [566, 97] width 121 height 11
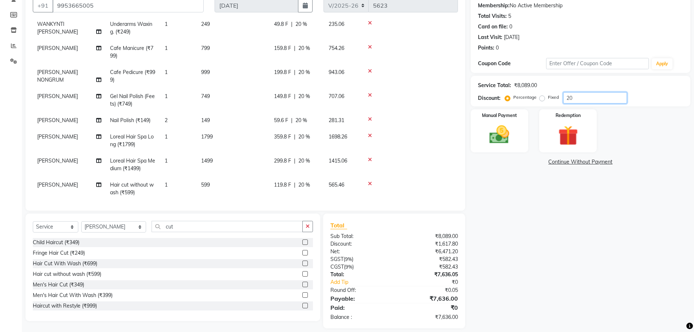
scroll to position [92, 0]
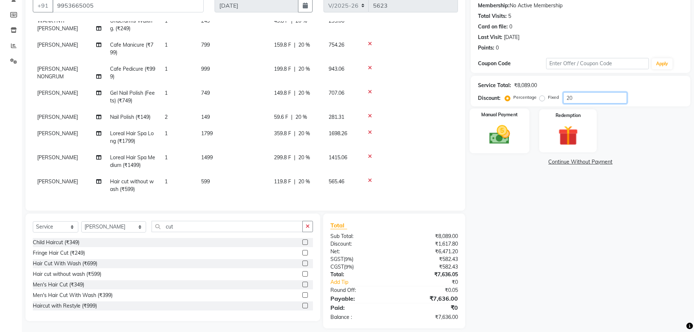
type input "20"
click at [509, 142] on img at bounding box center [498, 135] width 33 height 24
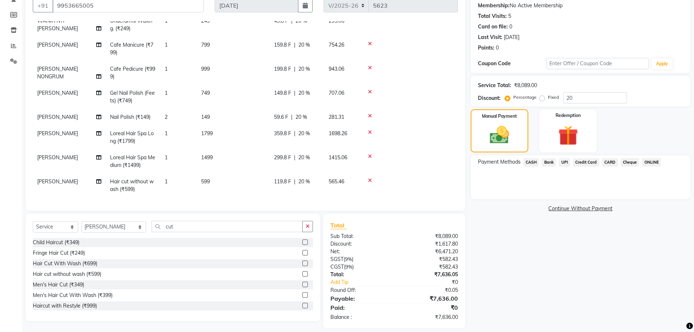
click at [610, 162] on span "CARD" at bounding box center [610, 162] width 16 height 8
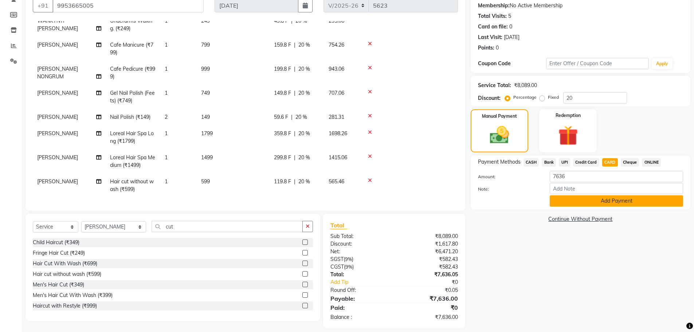
click at [614, 200] on button "Add Payment" at bounding box center [615, 200] width 133 height 11
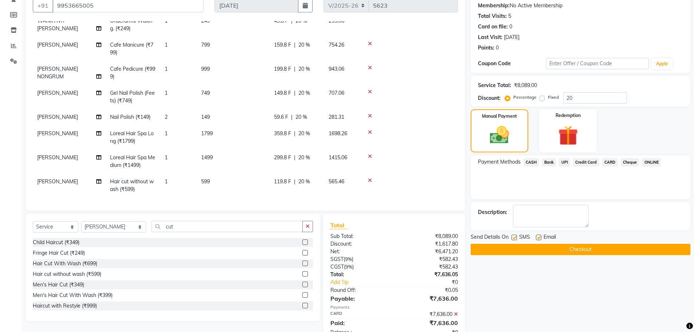
click at [581, 249] on button "Checkout" at bounding box center [580, 249] width 220 height 11
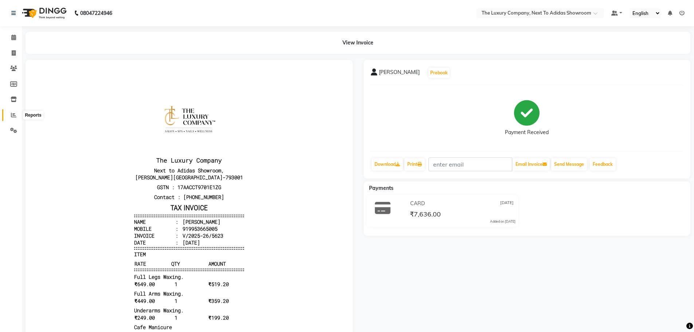
click at [17, 116] on span at bounding box center [13, 115] width 13 height 8
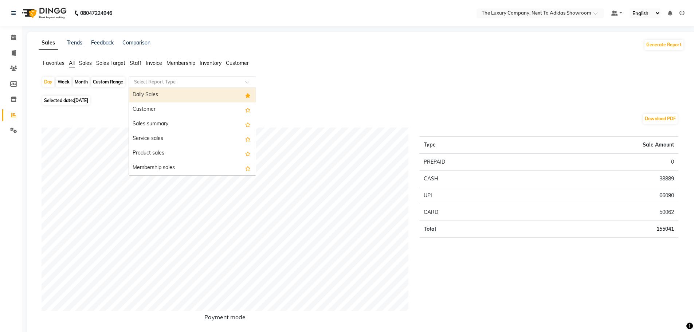
click at [223, 80] on input "text" at bounding box center [185, 81] width 105 height 7
click at [218, 96] on div "Daily Sales" at bounding box center [192, 95] width 127 height 15
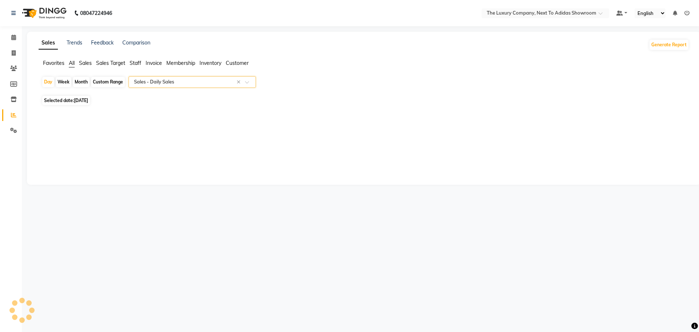
select select "full_report"
select select "csv"
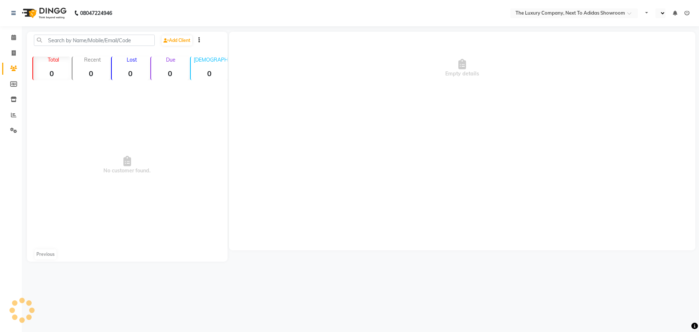
select select "en"
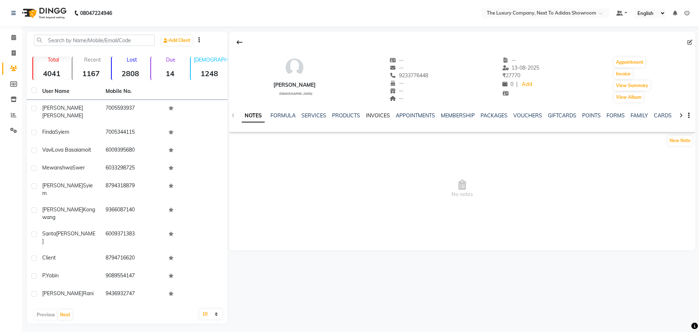
click at [382, 115] on link "INVOICES" at bounding box center [378, 115] width 24 height 7
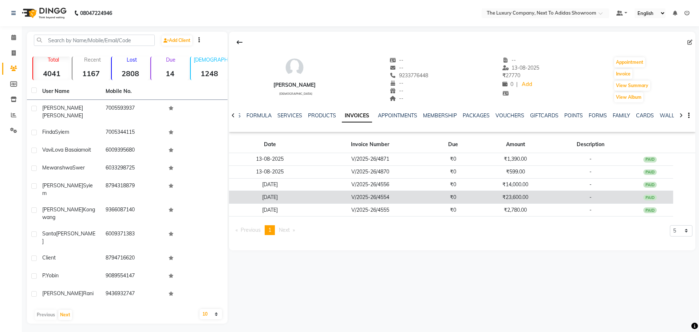
click at [384, 198] on td "V/2025-26/4554" at bounding box center [370, 197] width 119 height 13
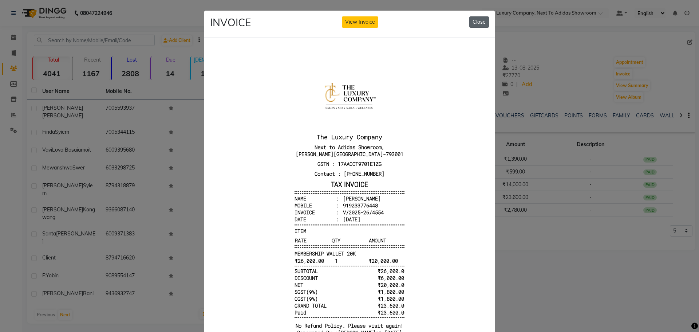
click at [481, 20] on button "Close" at bounding box center [479, 21] width 20 height 11
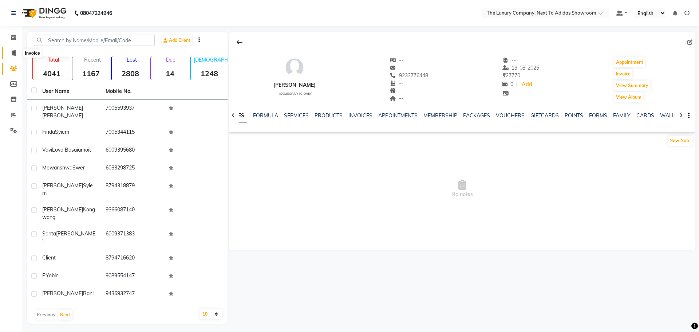
click at [17, 55] on span at bounding box center [13, 53] width 13 height 8
select select "service"
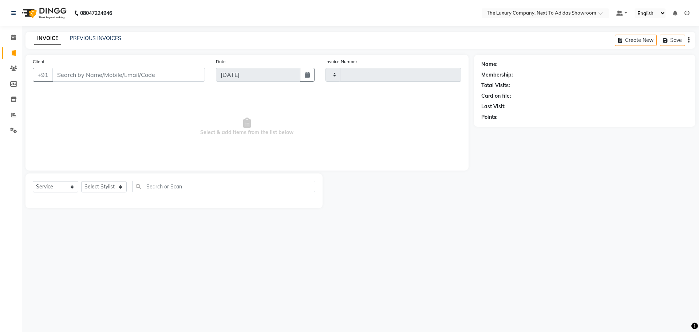
type input "5619"
select select "6828"
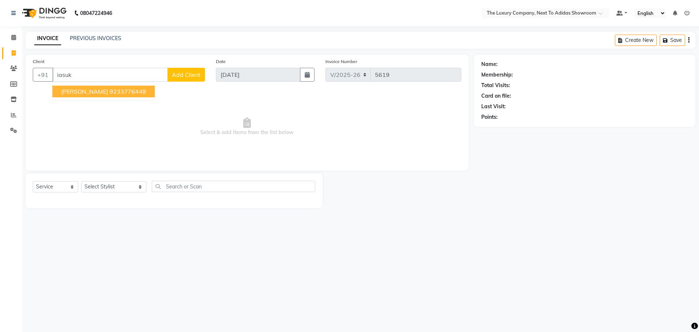
click at [132, 91] on ngb-highlight "9233776448" at bounding box center [128, 91] width 36 height 7
type input "9233776448"
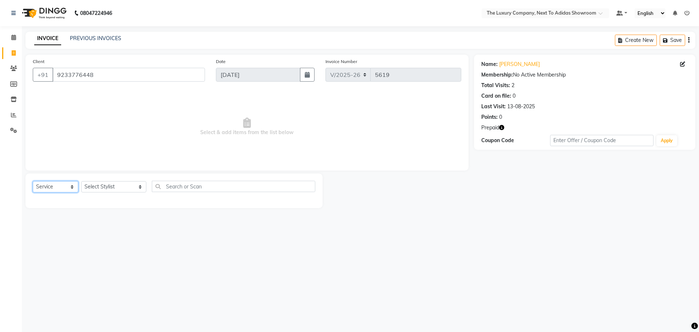
click at [73, 187] on select "Select Service Product Membership Package Voucher Prepaid Gift Card" at bounding box center [56, 186] width 46 height 11
select select "product"
click at [33, 181] on select "Select Service Product Membership Package Voucher Prepaid Gift Card" at bounding box center [56, 186] width 46 height 11
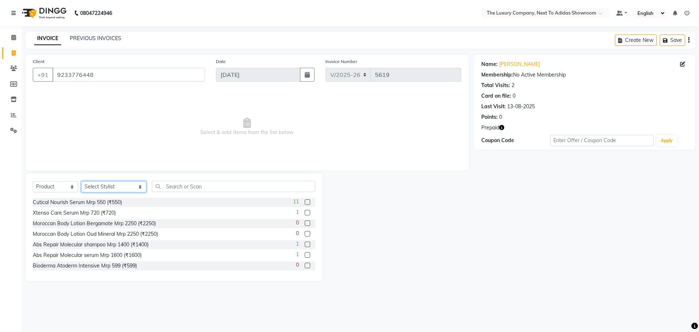
click at [129, 187] on select "Select Stylist [PERSON_NAME] [PERSON_NAME] ANSAI [PERSON_NAME] BALAJIED [PERSON…" at bounding box center [113, 186] width 65 height 11
click at [532, 66] on link "Iasuklang Tynsong" at bounding box center [519, 64] width 41 height 8
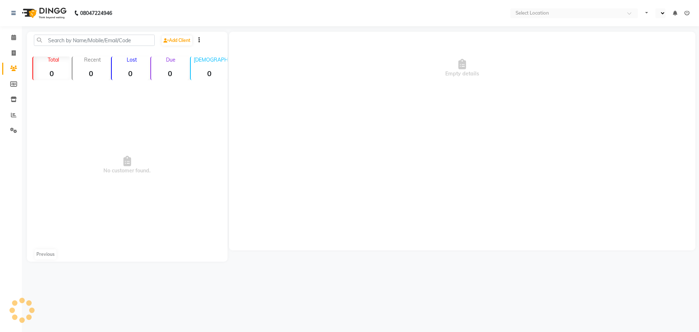
select select "en"
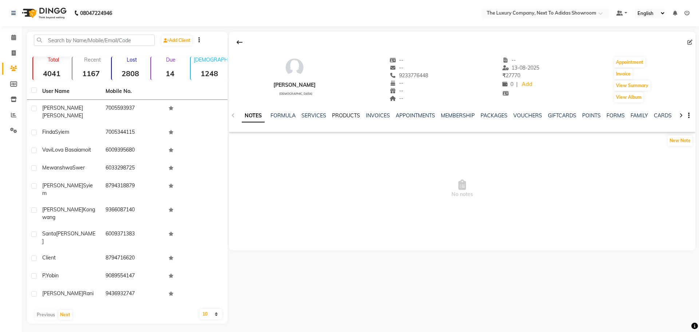
click at [344, 116] on link "PRODUCTS" at bounding box center [346, 115] width 28 height 7
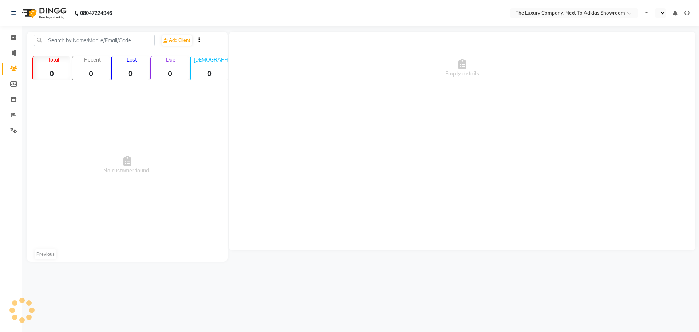
select select "en"
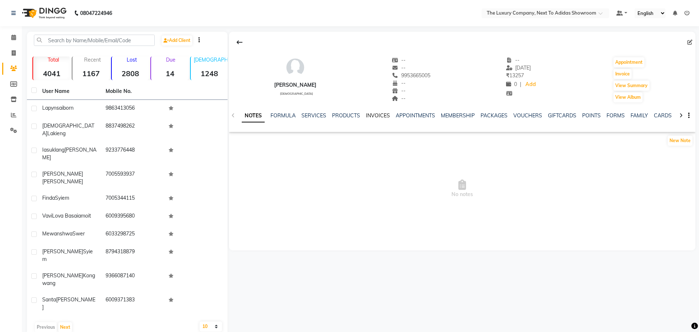
click at [376, 115] on link "INVOICES" at bounding box center [378, 115] width 24 height 7
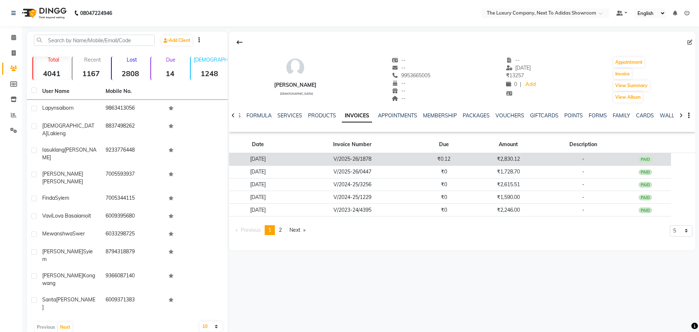
click at [278, 156] on td "24-05-2025" at bounding box center [258, 159] width 58 height 13
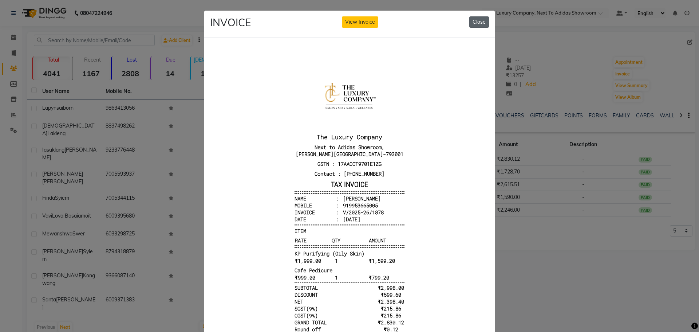
click at [477, 21] on button "Close" at bounding box center [479, 21] width 20 height 11
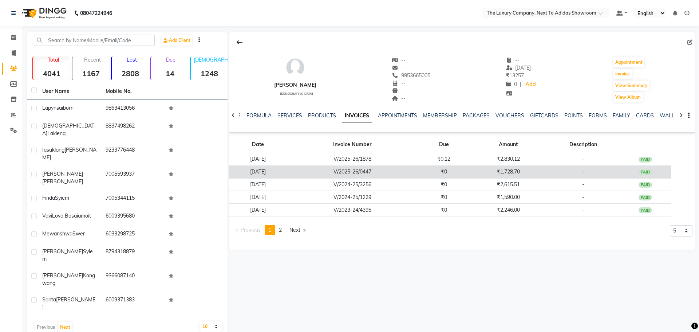
click at [267, 172] on td "12-04-2025" at bounding box center [258, 171] width 58 height 13
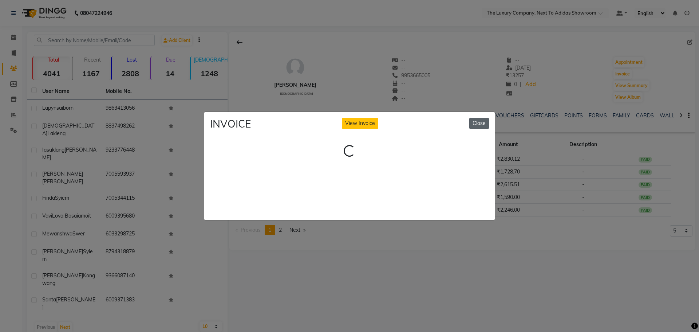
click at [475, 120] on button "Close" at bounding box center [479, 123] width 20 height 11
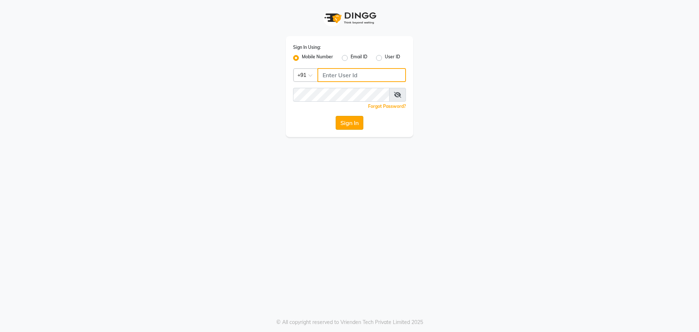
type input "7005530711"
click at [356, 121] on button "Sign In" at bounding box center [350, 123] width 28 height 14
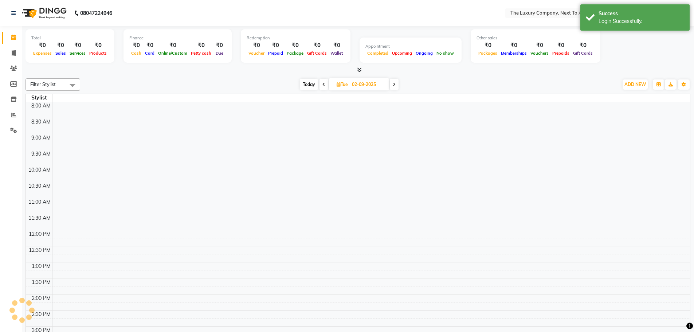
select select "en"
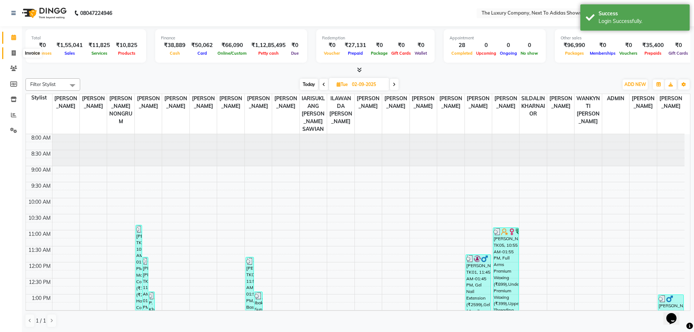
click at [16, 52] on span at bounding box center [13, 53] width 13 height 8
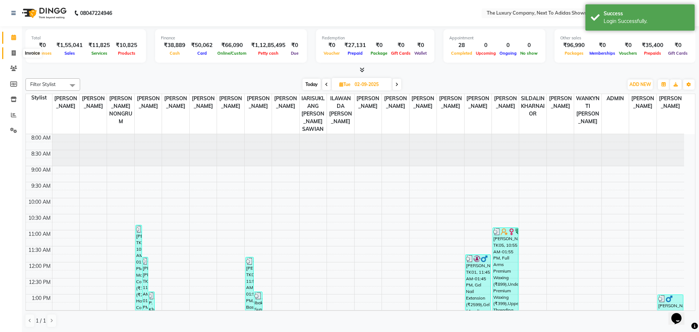
select select "6828"
select select "service"
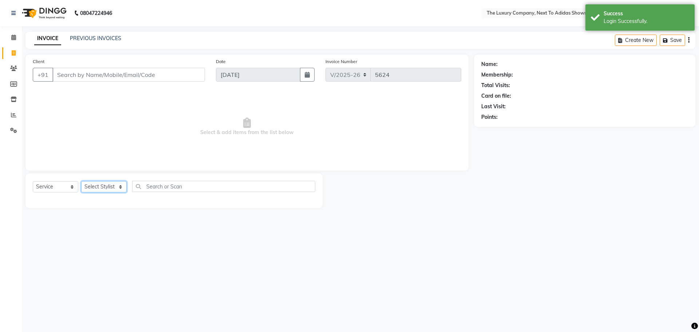
click at [100, 188] on select "Select Stylist" at bounding box center [104, 186] width 46 height 11
select select "53679"
click at [81, 181] on select "Select Stylist [PERSON_NAME] [PERSON_NAME] ANSAI [PERSON_NAME] BALAJIED [PERSON…" at bounding box center [113, 186] width 65 height 11
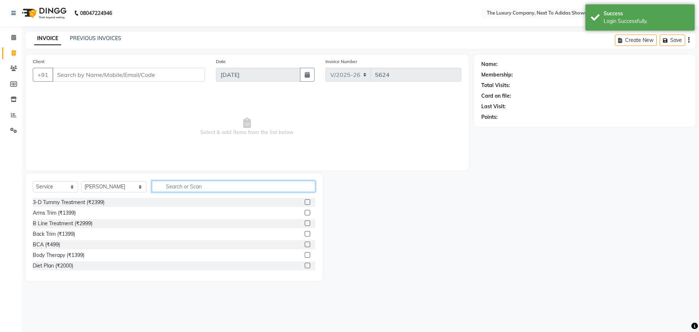
click at [166, 183] on input "text" at bounding box center [233, 186] width 163 height 11
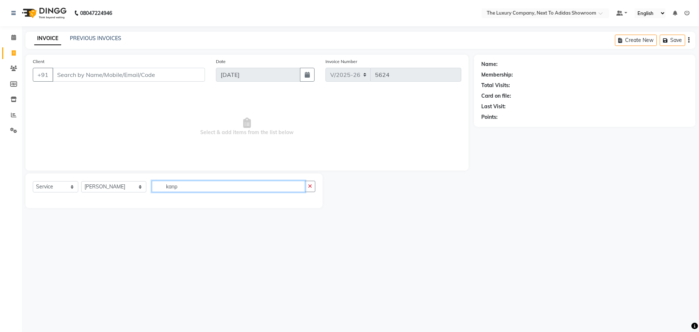
click at [175, 186] on input "kanp" at bounding box center [228, 186] width 153 height 11
type input "kanpeki"
click at [180, 219] on div "08047224946 Select Location × The Luxury Company, Next To Adidas Showroom Defau…" at bounding box center [349, 166] width 699 height 332
drag, startPoint x: 211, startPoint y: 189, endPoint x: 151, endPoint y: 193, distance: 60.2
click at [151, 193] on div "Select Service Product Membership Package Voucher Prepaid Gift Card Select Styl…" at bounding box center [174, 189] width 283 height 17
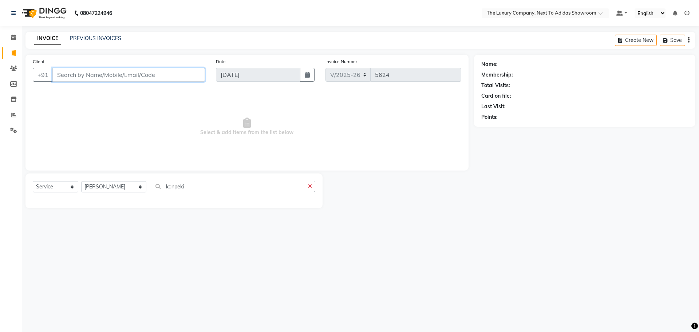
click at [70, 71] on input "Client" at bounding box center [128, 75] width 153 height 14
click at [78, 76] on input "Client" at bounding box center [128, 75] width 153 height 14
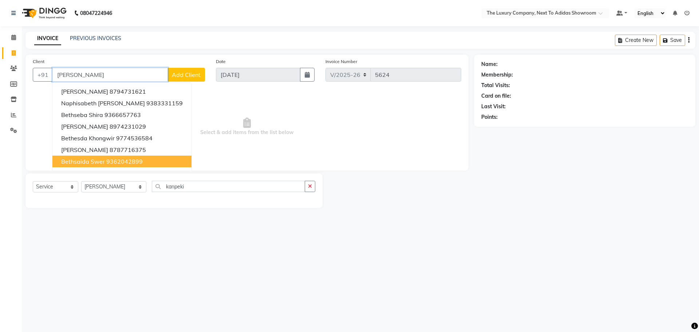
click at [103, 162] on span "Bethsaida Swer" at bounding box center [83, 161] width 44 height 7
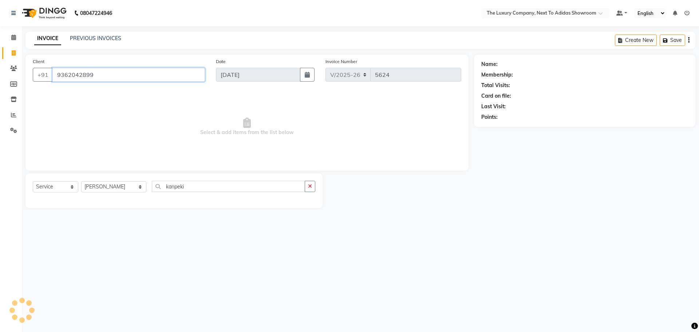
type input "9362042899"
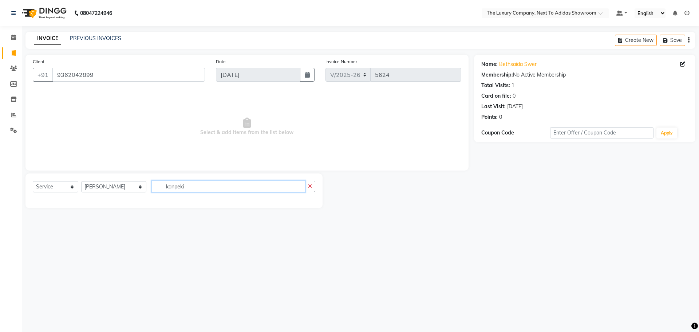
click at [181, 182] on input "kanpeki" at bounding box center [228, 186] width 153 height 11
click at [183, 185] on input "kanpeki" at bounding box center [228, 186] width 153 height 11
type input "k"
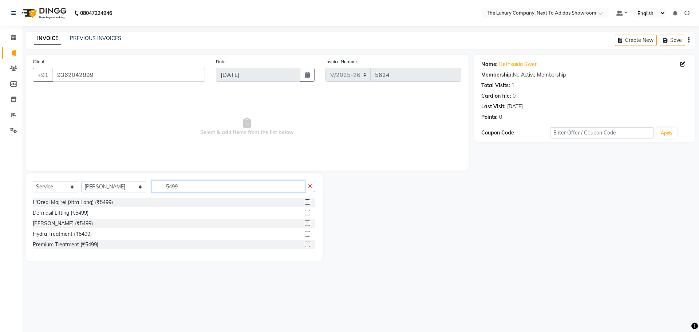
drag, startPoint x: 185, startPoint y: 186, endPoint x: 131, endPoint y: 198, distance: 55.4
click at [131, 198] on div "Select Service Product Membership Package Voucher Prepaid Gift Card Select Styl…" at bounding box center [173, 216] width 297 height 87
drag, startPoint x: 183, startPoint y: 189, endPoint x: 143, endPoint y: 195, distance: 40.2
click at [143, 195] on div "Select Service Product Membership Package Voucher Prepaid Gift Card Select Styl…" at bounding box center [174, 189] width 283 height 17
type input "k"
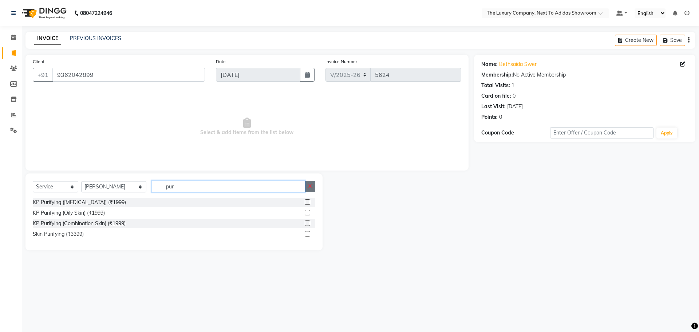
type input "pur"
click at [309, 188] on icon "button" at bounding box center [310, 185] width 4 height 5
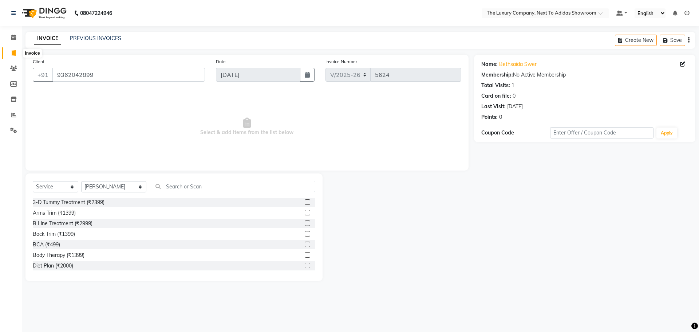
click at [13, 52] on icon at bounding box center [14, 52] width 4 height 5
select select "service"
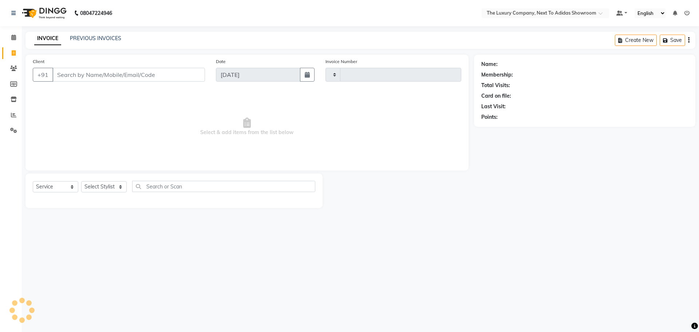
type input "5624"
select select "6828"
